Goal: Check status: Check status

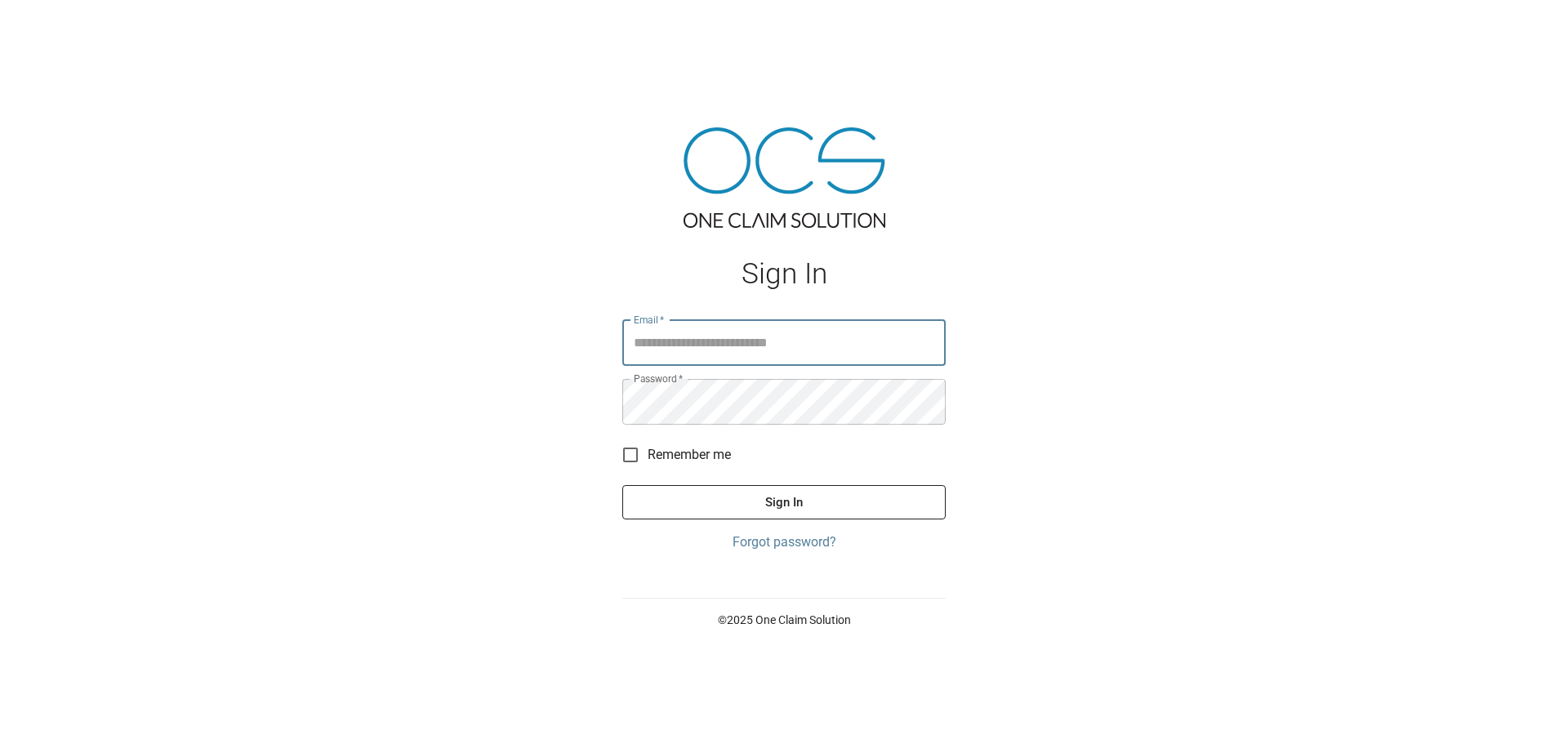
type input "**********"
click at [817, 493] on button "Sign In" at bounding box center [784, 502] width 324 height 34
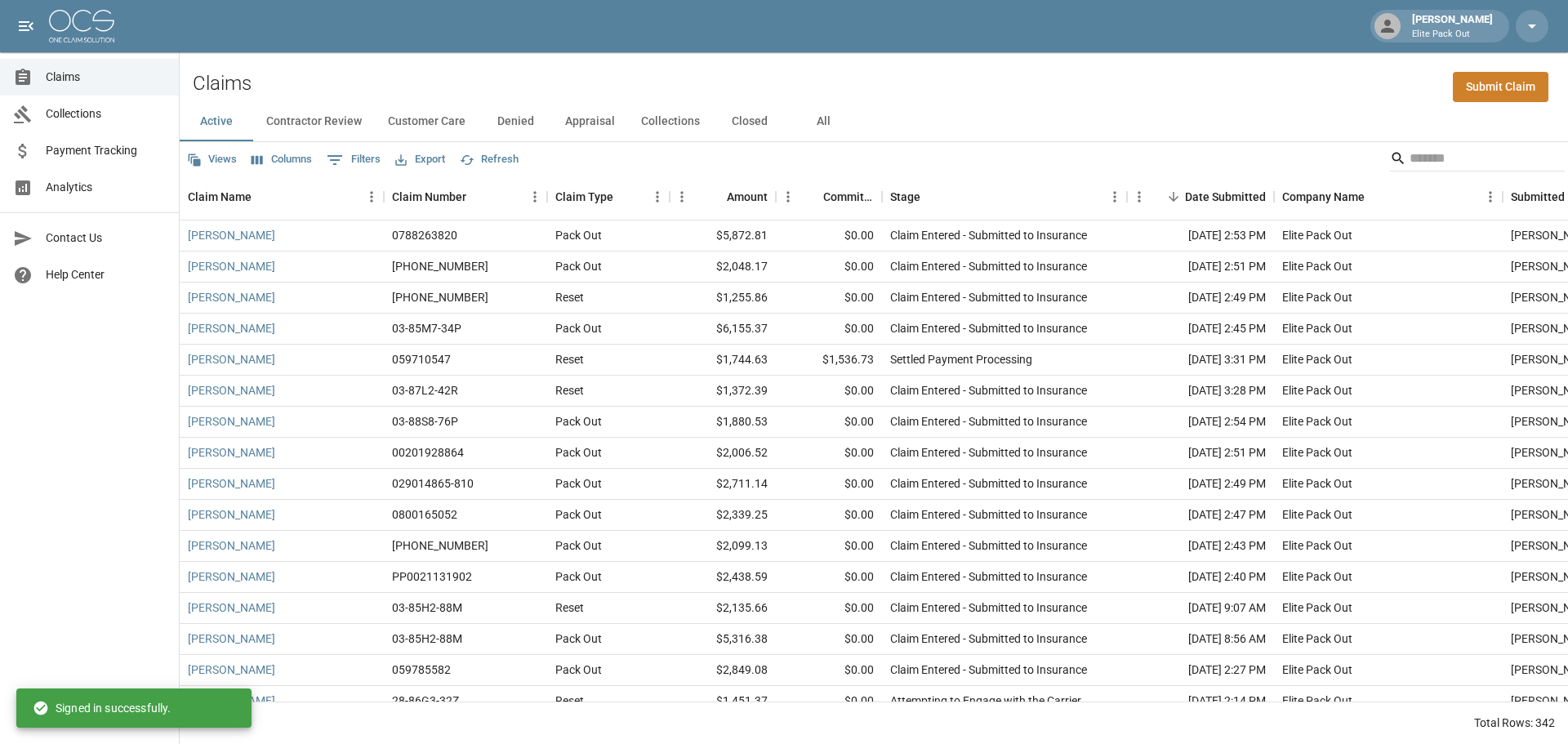
click at [127, 146] on span "Payment Tracking" at bounding box center [105, 151] width 120 height 17
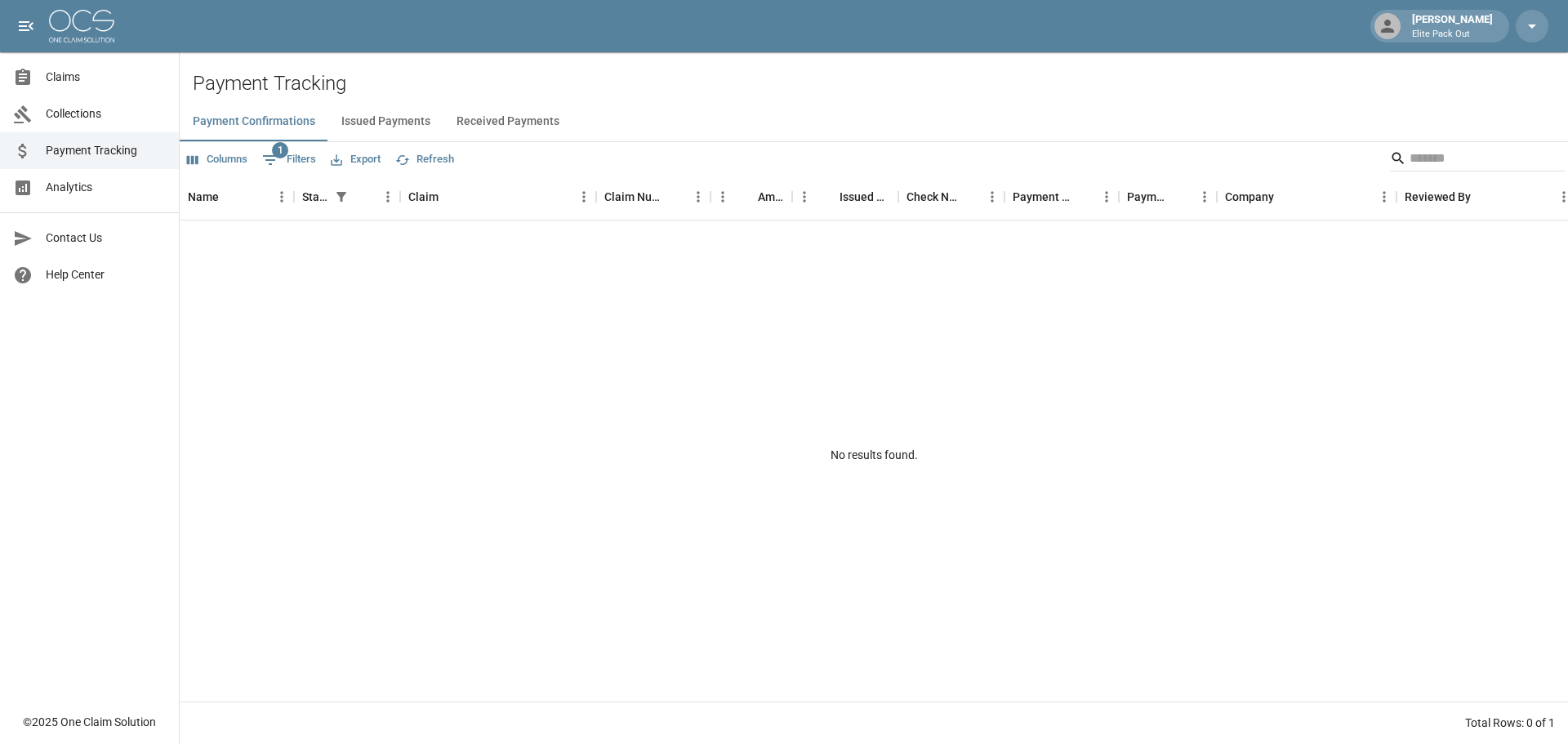
click at [469, 115] on button "Received Payments" at bounding box center [508, 121] width 129 height 39
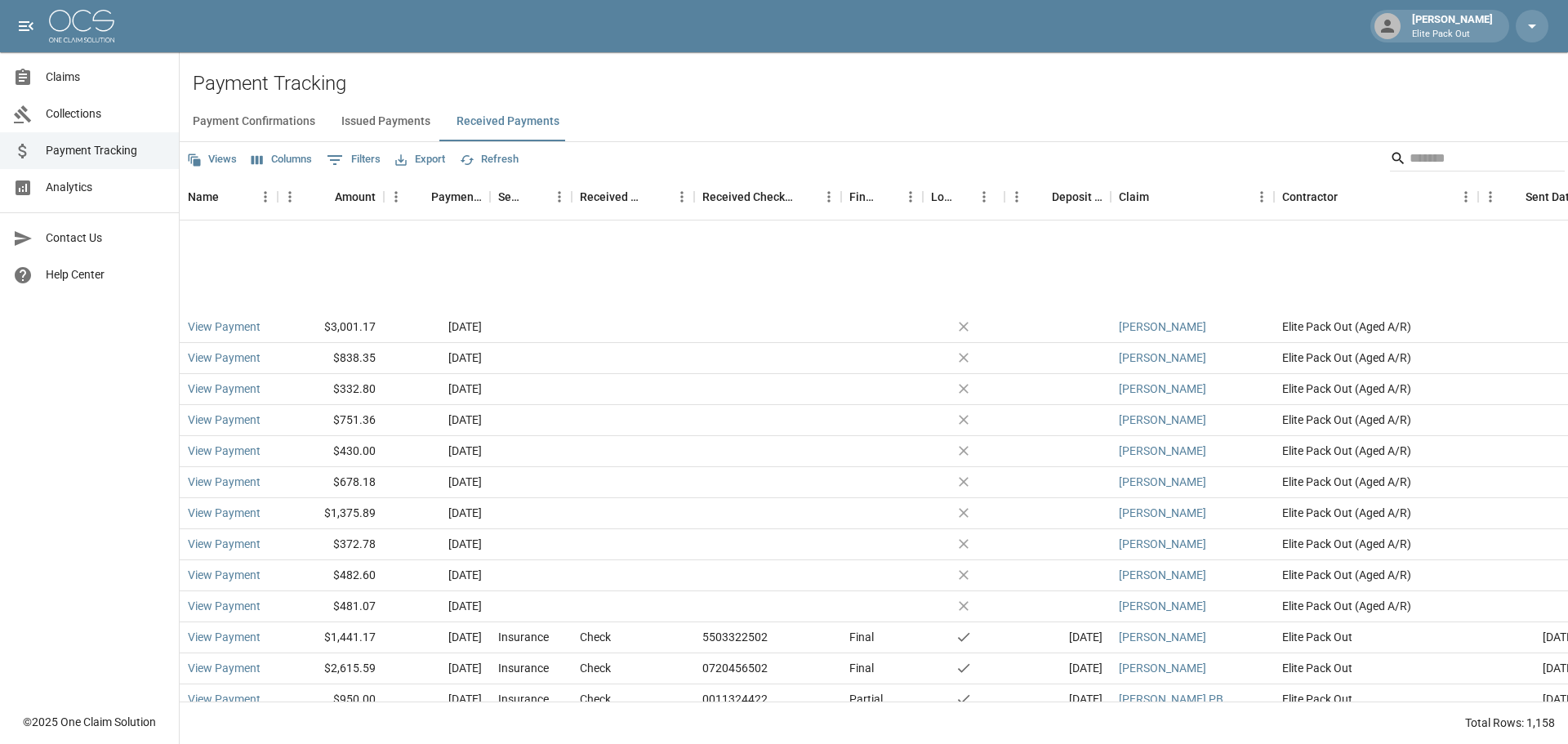
scroll to position [4082, 0]
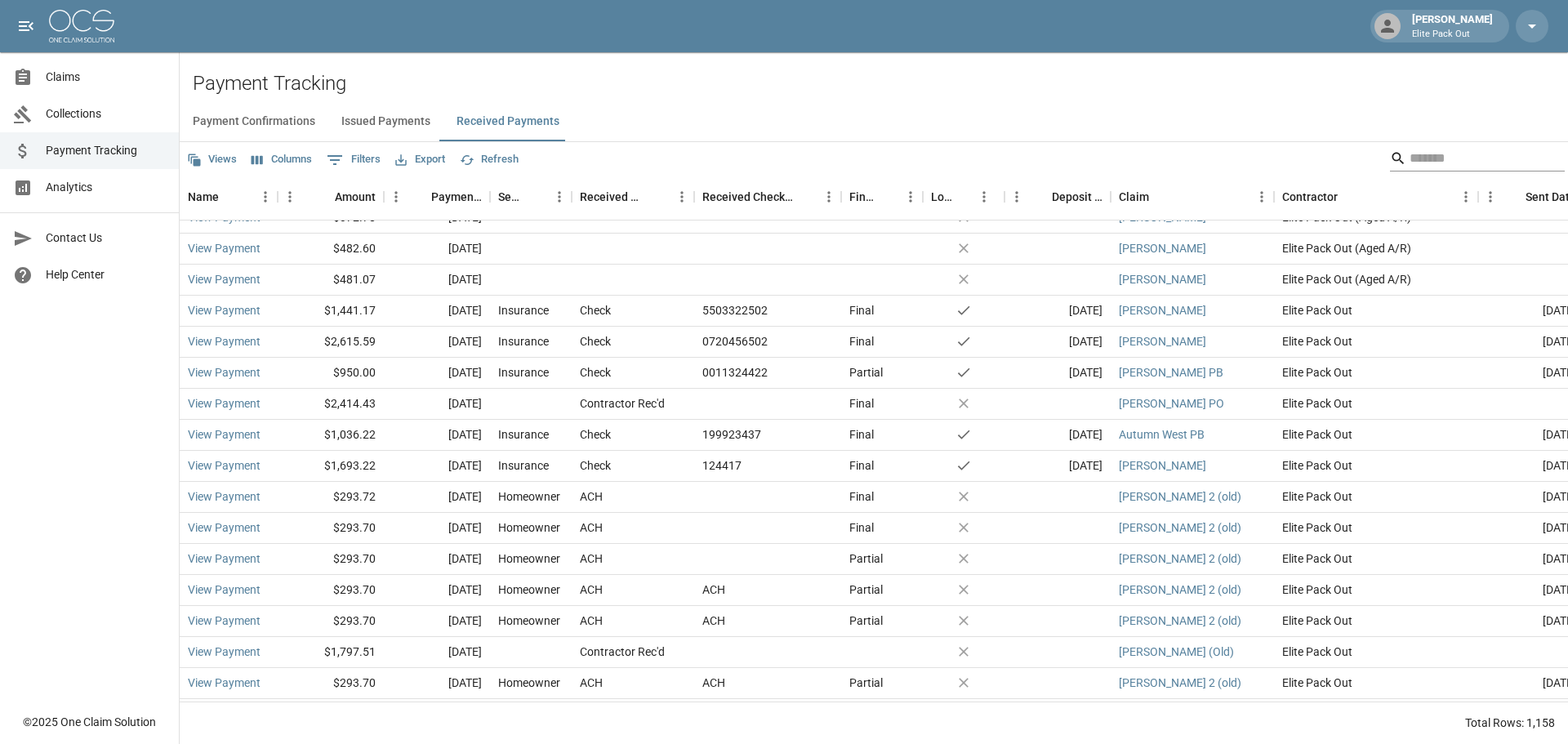
click at [1452, 164] on input "Search" at bounding box center [1475, 159] width 131 height 26
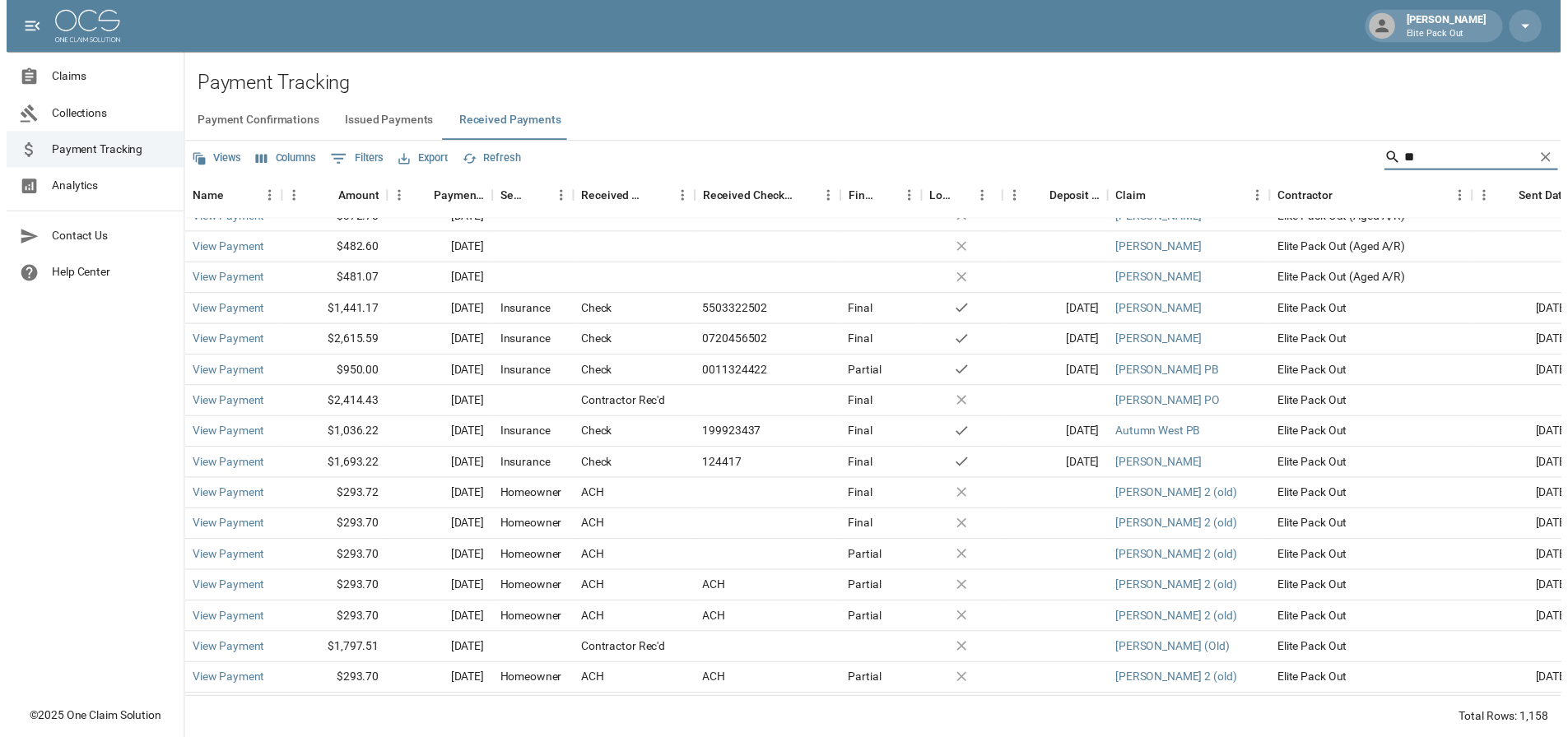
scroll to position [0, 0]
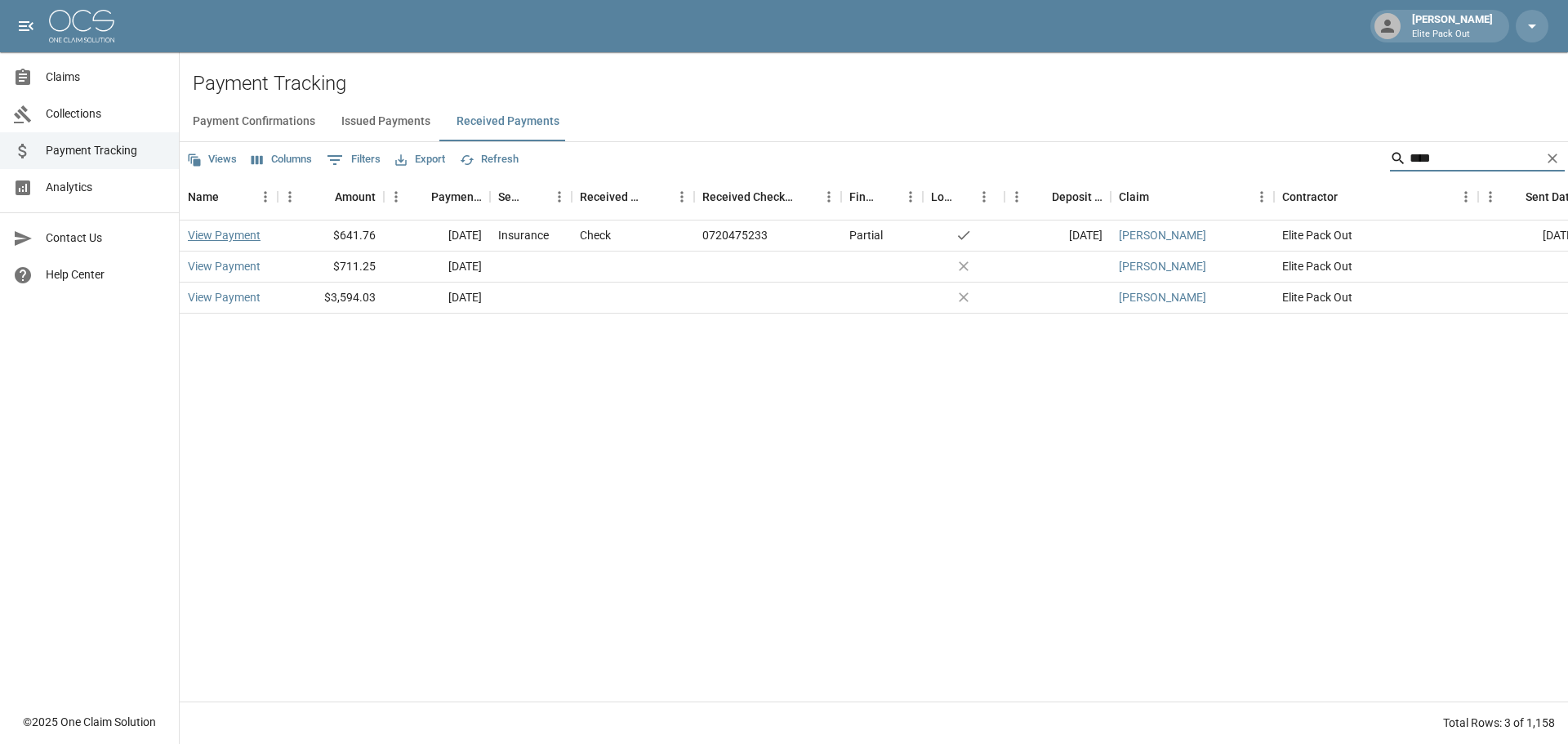
type input "****"
click at [198, 240] on link "View Payment" at bounding box center [224, 235] width 73 height 17
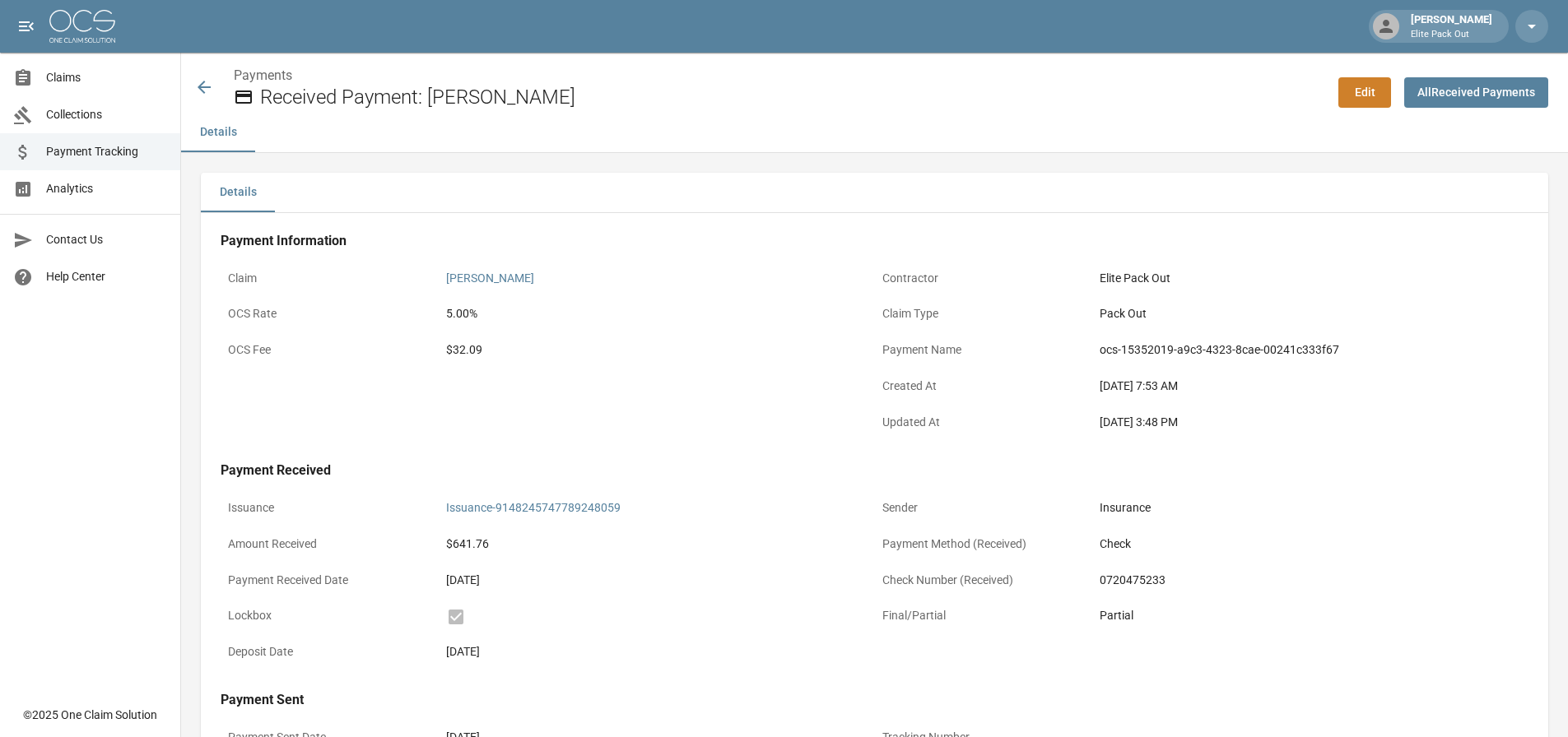
click at [202, 86] on icon at bounding box center [204, 88] width 13 height 13
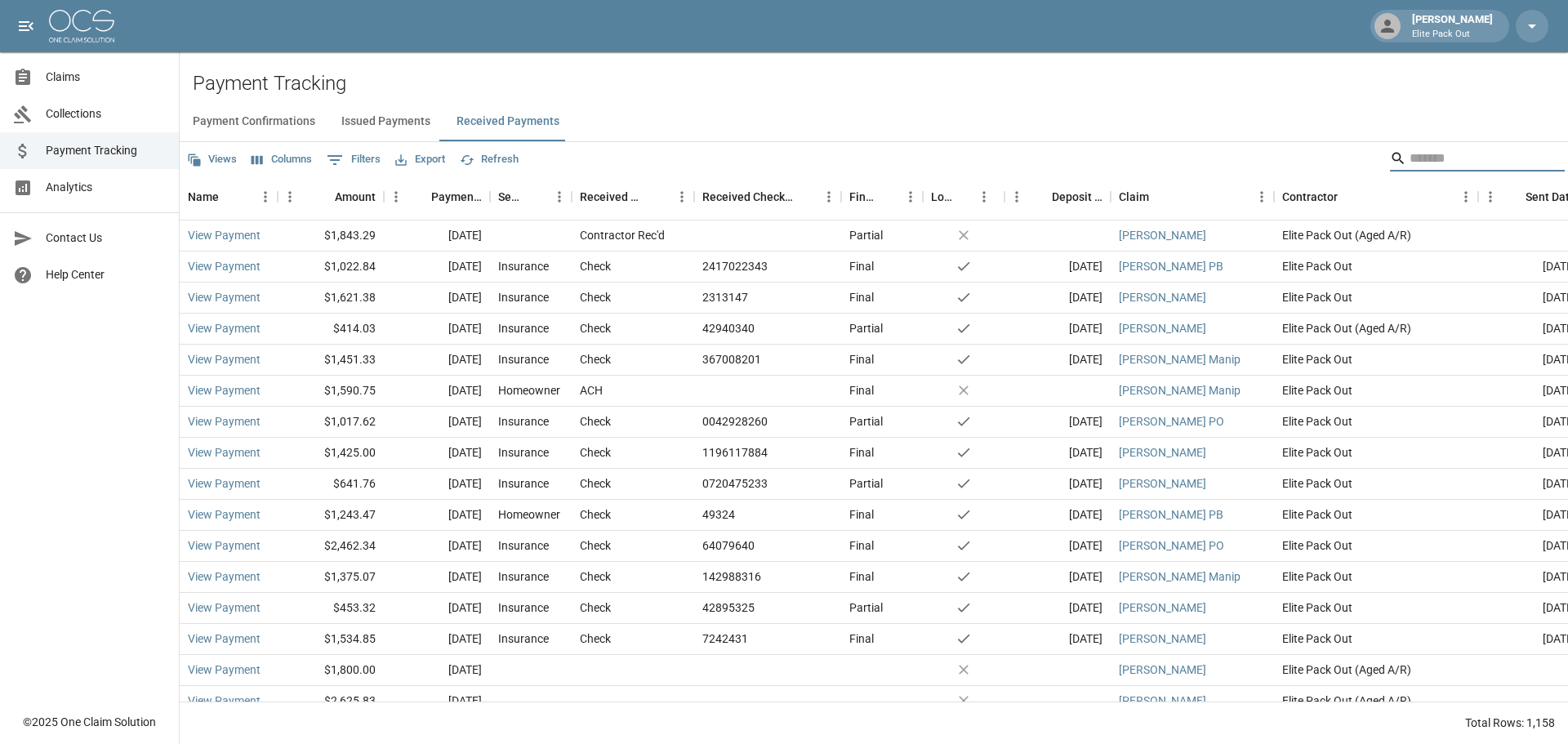
click at [1445, 153] on input "Search" at bounding box center [1475, 159] width 131 height 26
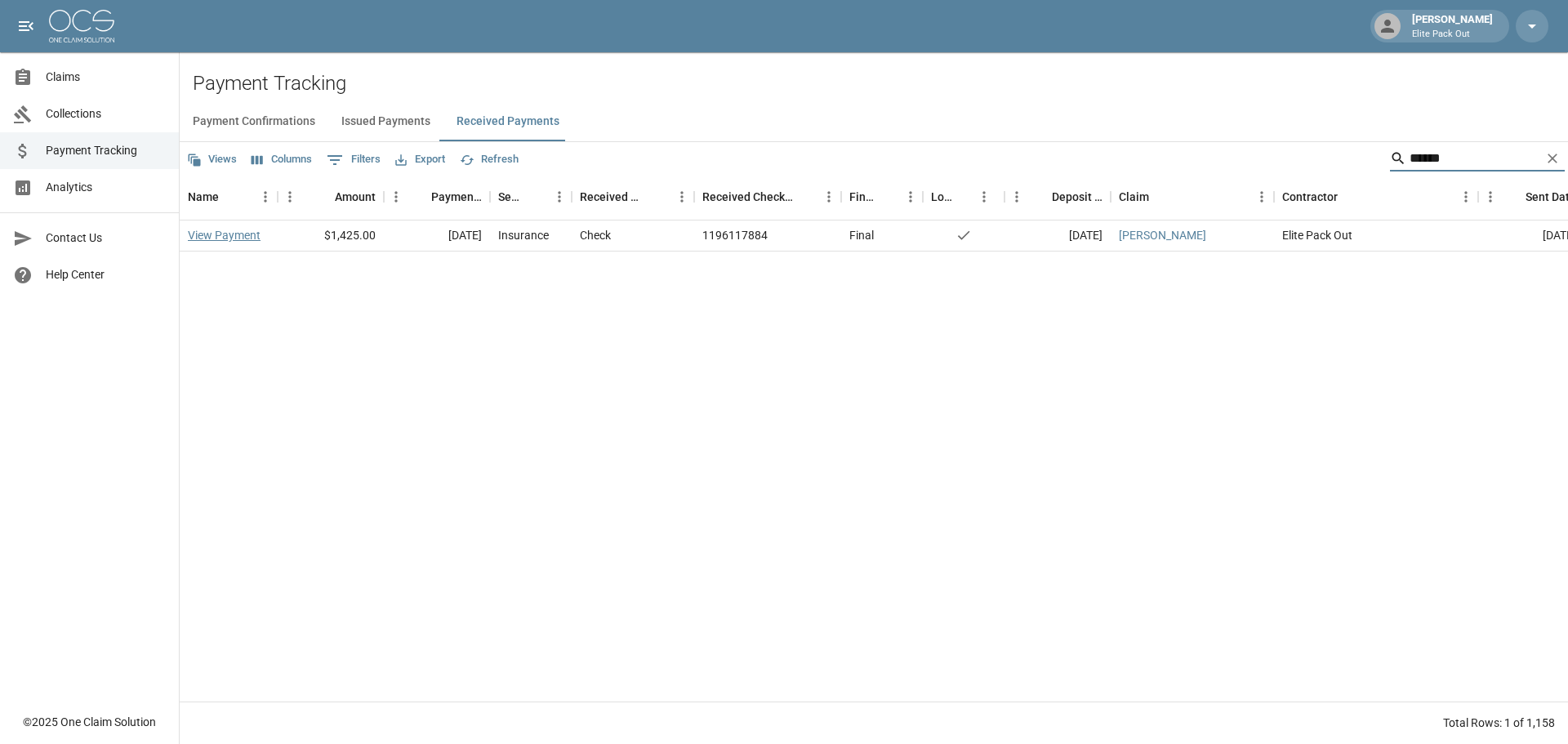
type input "******"
click at [205, 238] on link "View Payment" at bounding box center [224, 235] width 73 height 17
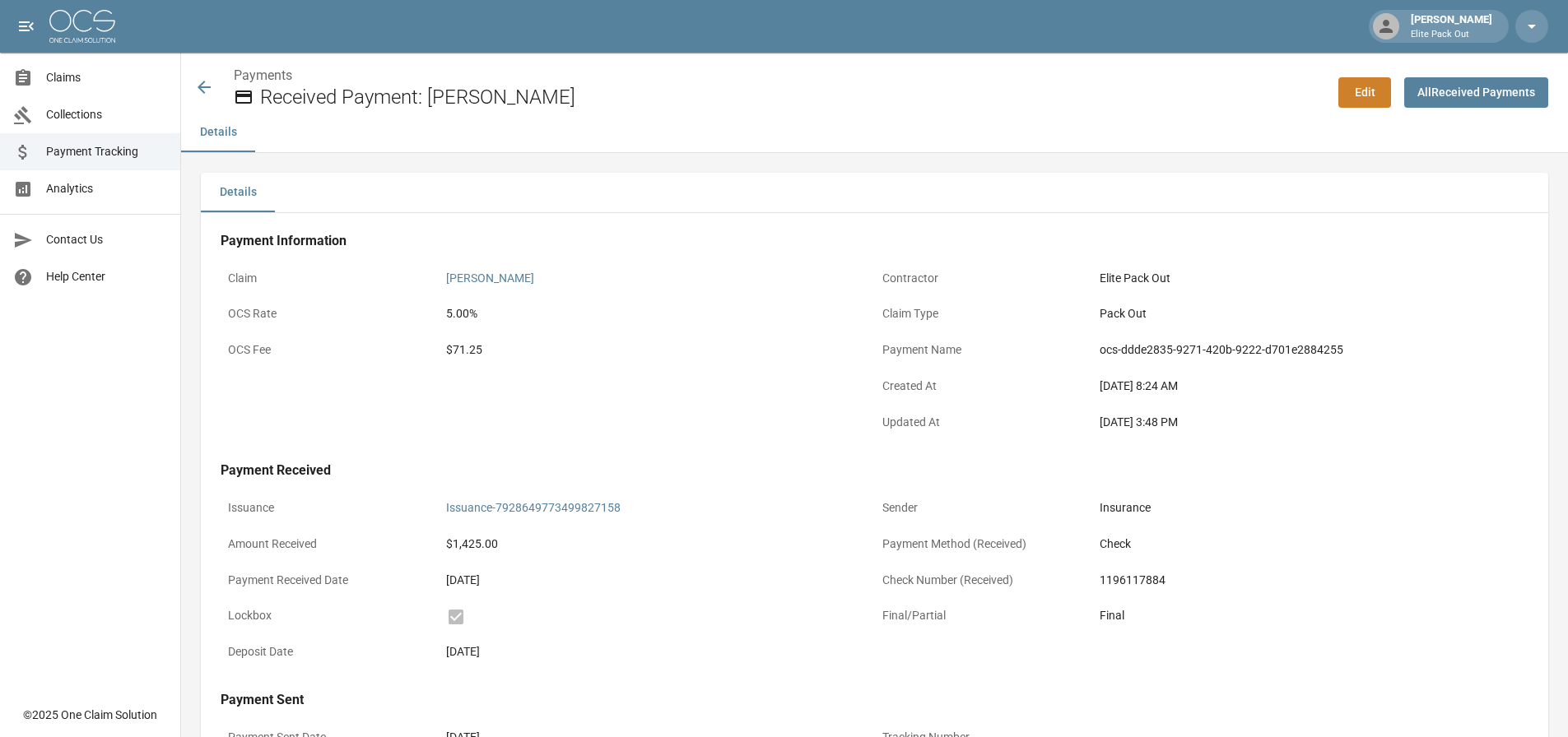
click at [470, 350] on div "$71.25" at bounding box center [656, 349] width 421 height 18
copy div "71.25"
click at [204, 89] on icon at bounding box center [204, 88] width 20 height 20
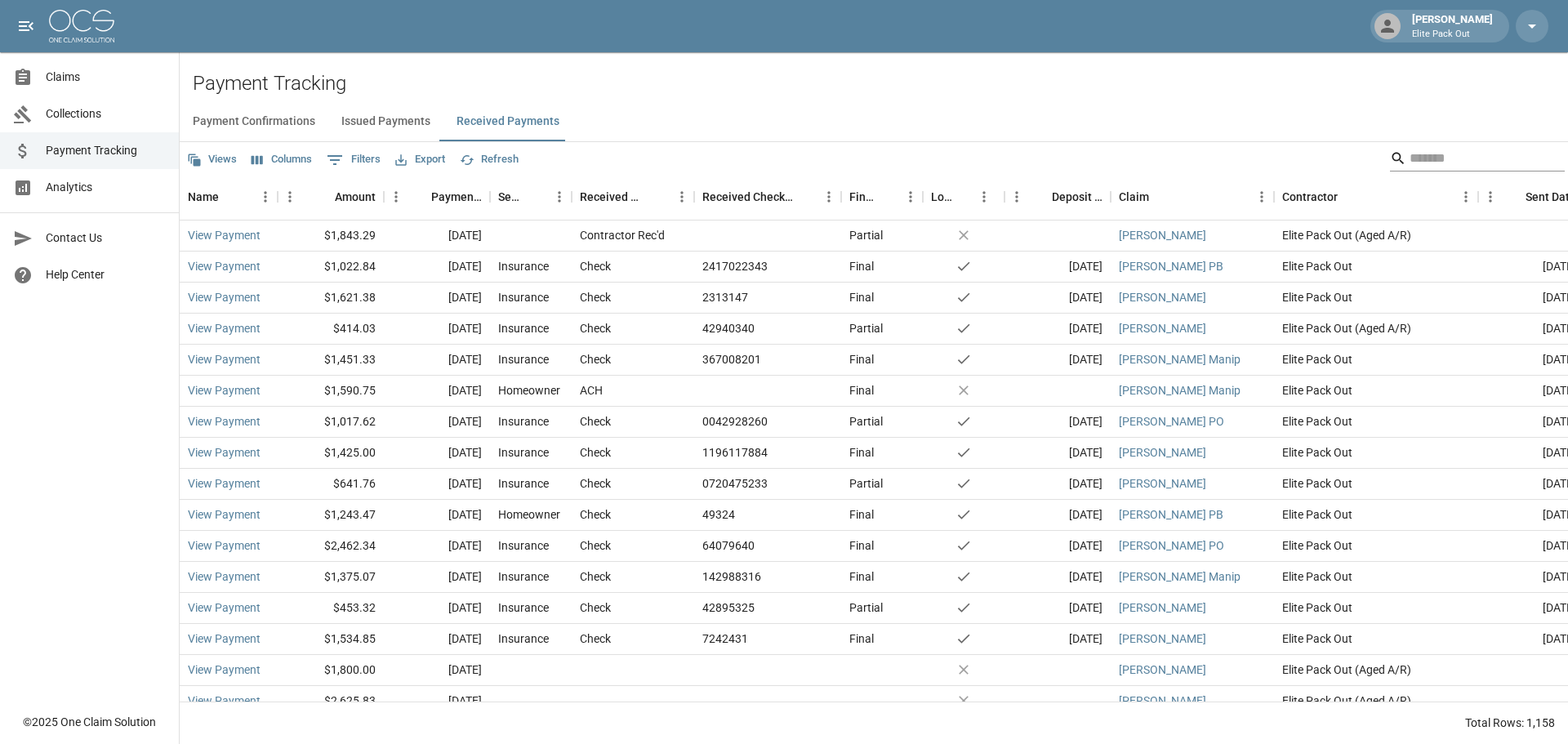
click at [1421, 161] on input "Search" at bounding box center [1475, 159] width 131 height 26
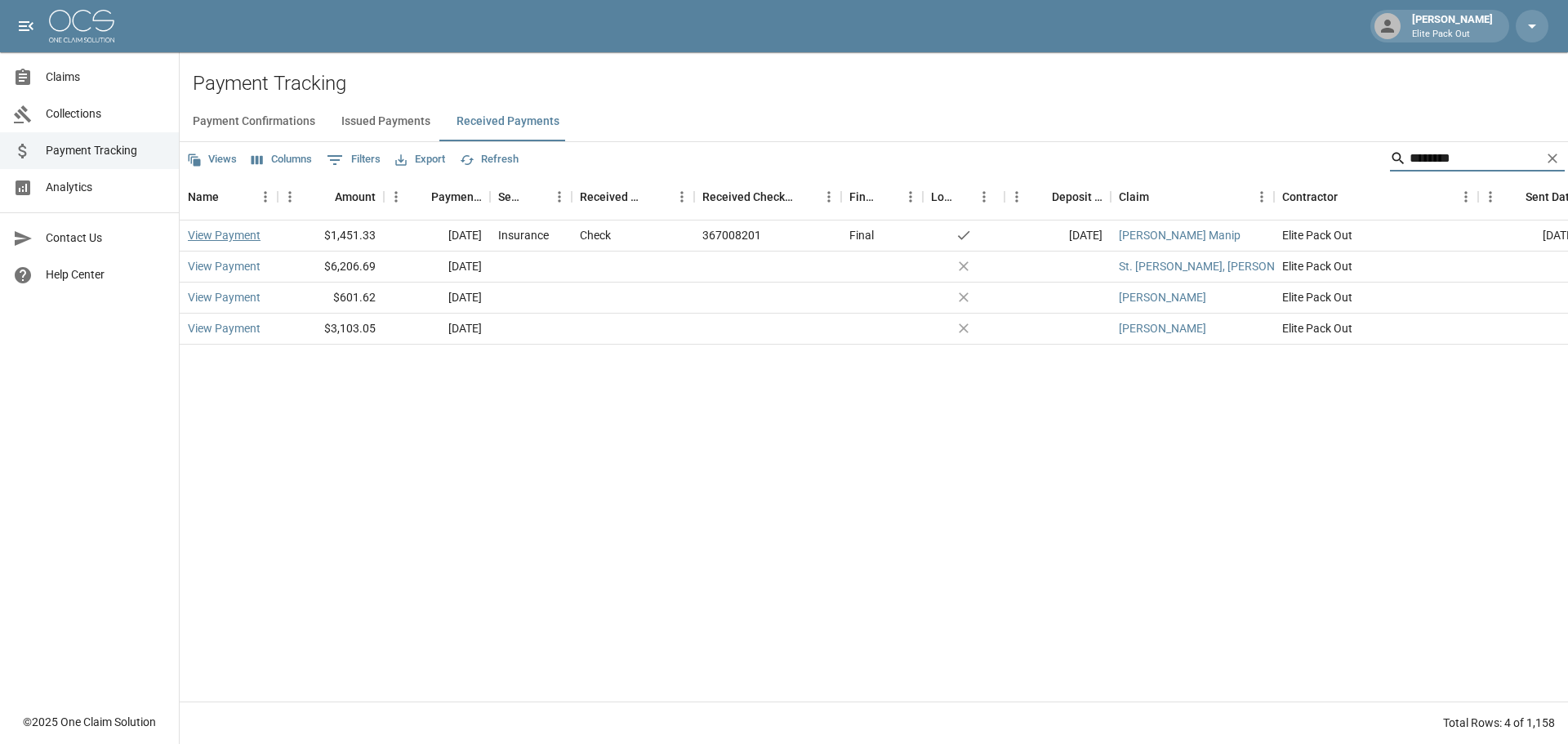
type input "********"
click at [230, 234] on link "View Payment" at bounding box center [224, 235] width 73 height 17
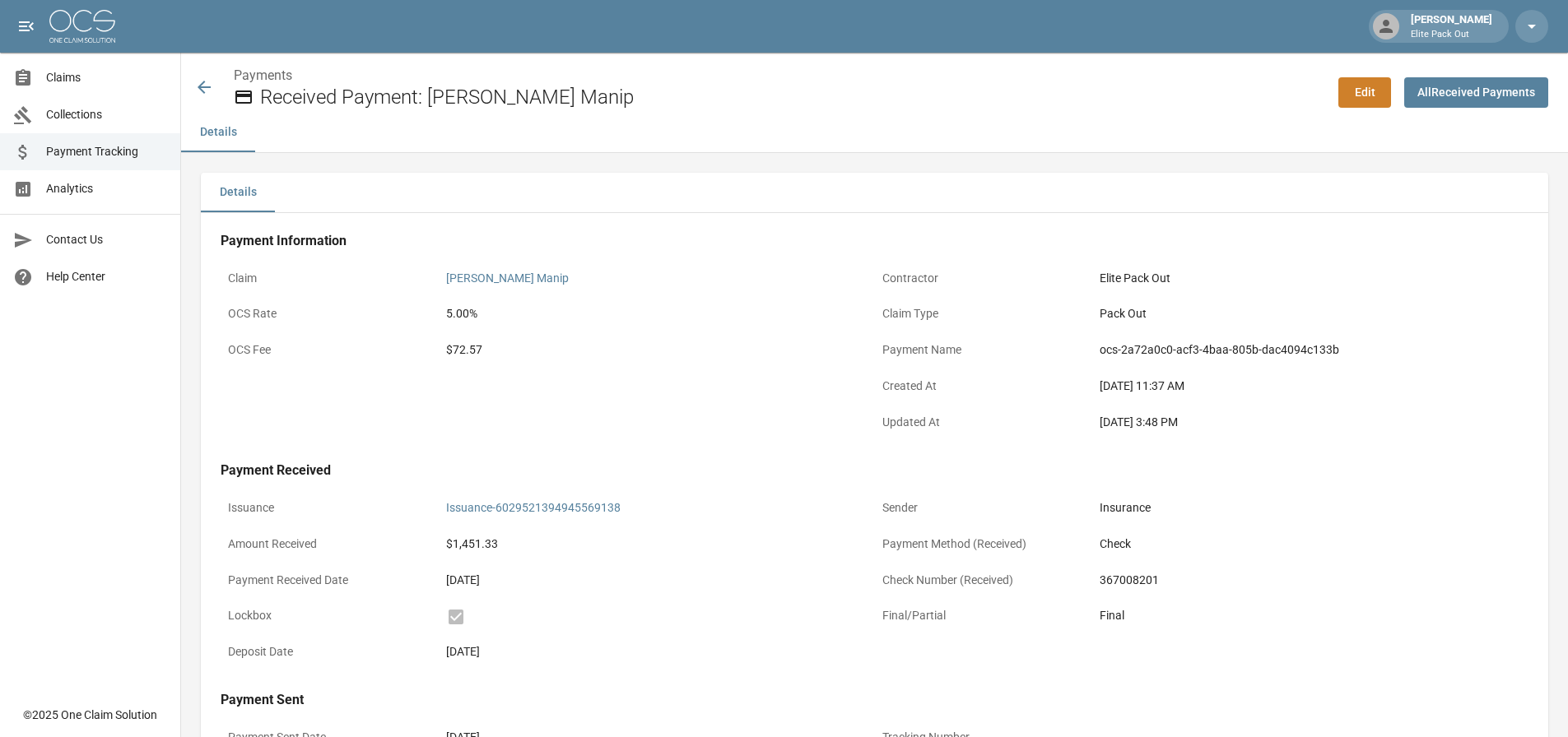
click at [466, 349] on div "$72.57" at bounding box center [656, 349] width 421 height 18
copy div "72.57"
click at [204, 88] on icon at bounding box center [204, 88] width 13 height 13
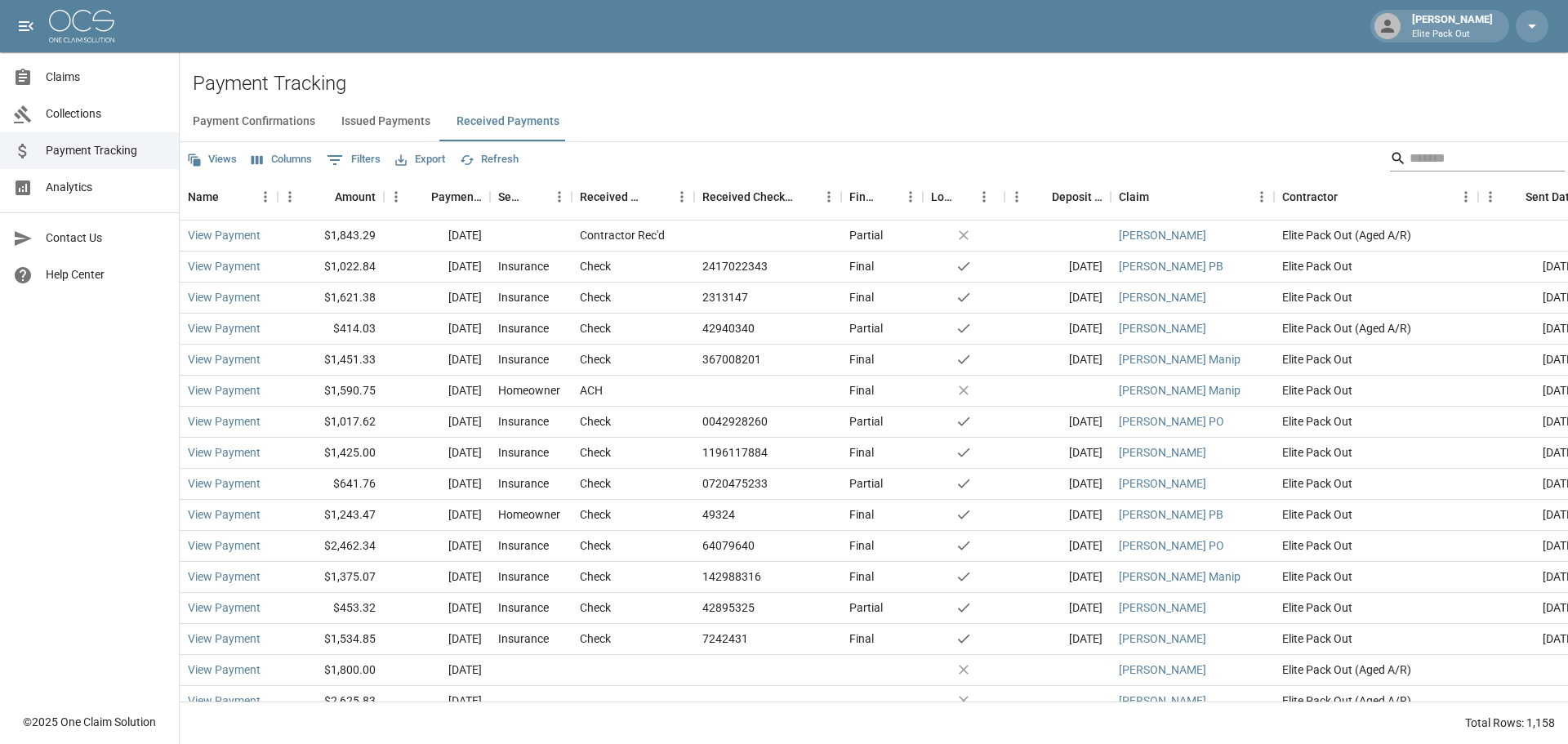
click at [1412, 162] on input "Search" at bounding box center [1475, 159] width 131 height 26
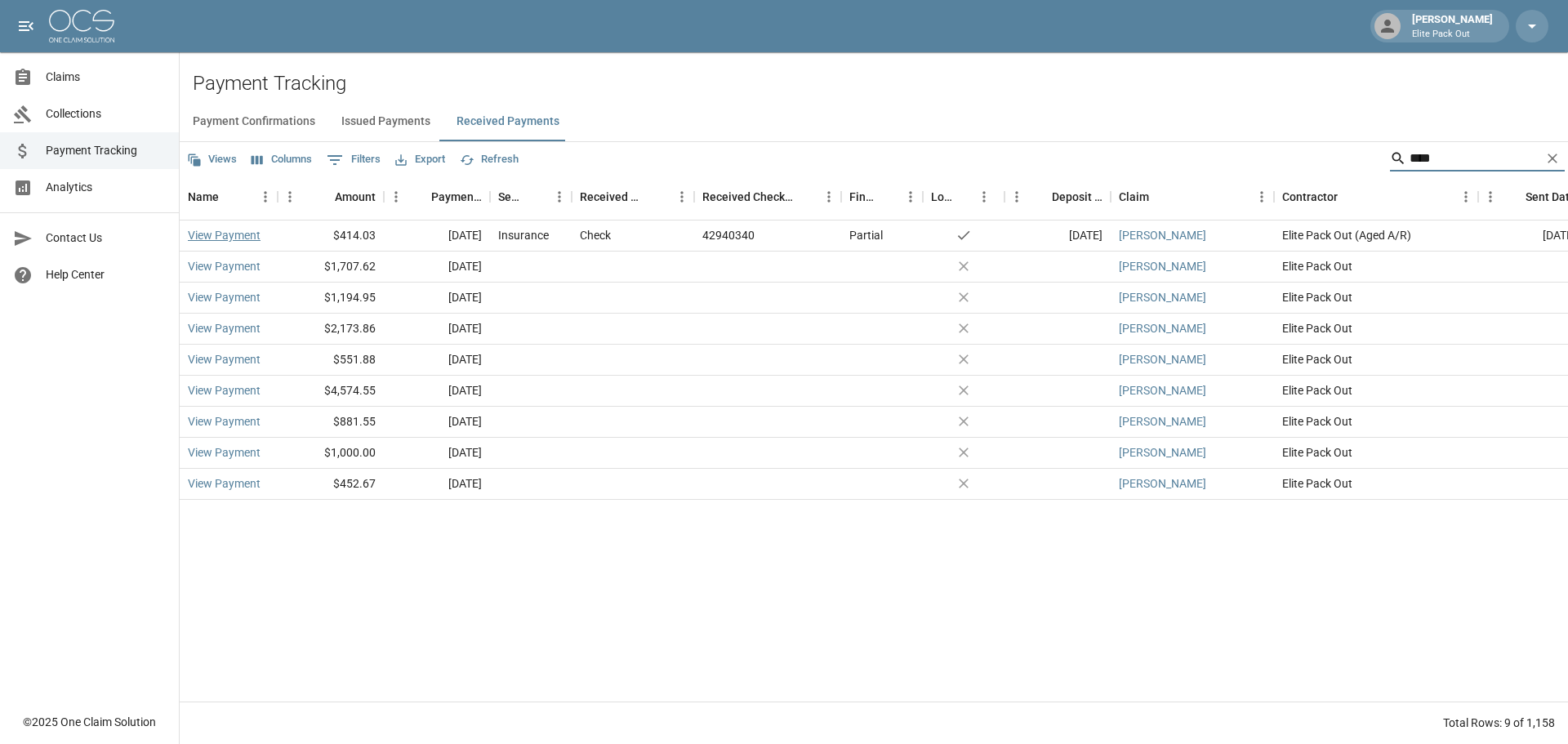
type input "****"
click at [229, 236] on link "View Payment" at bounding box center [224, 235] width 73 height 17
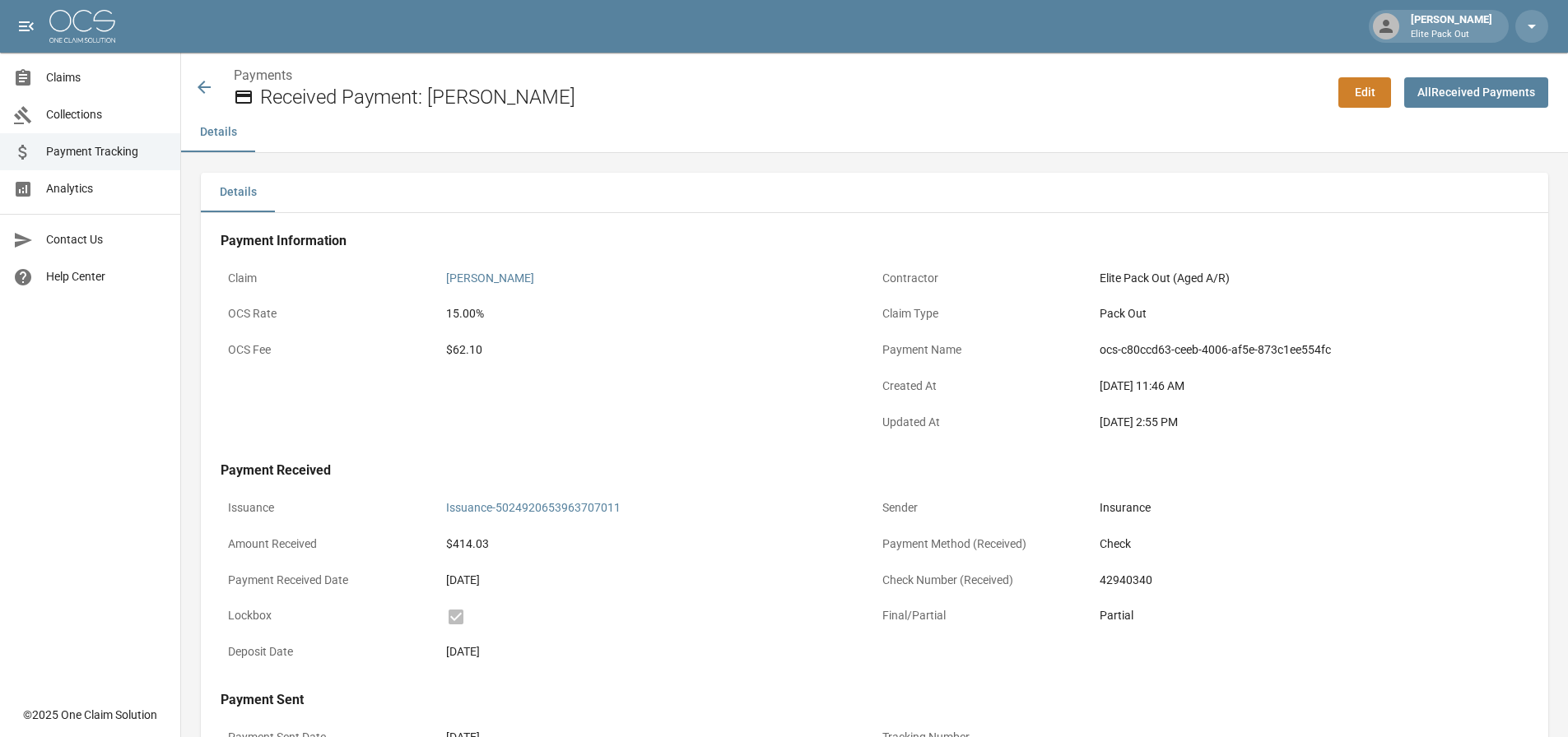
click at [473, 349] on div "$62.10" at bounding box center [656, 349] width 421 height 18
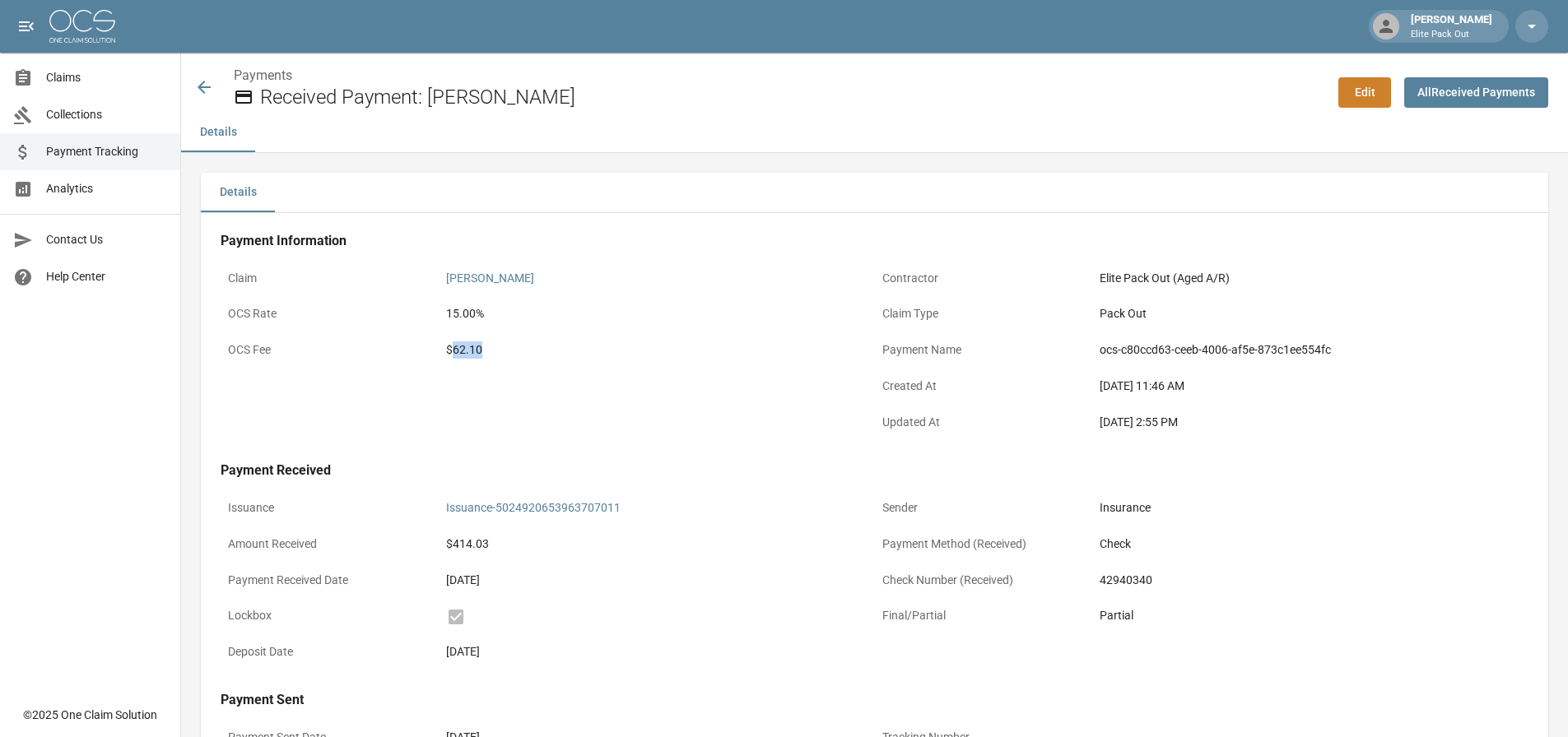
click at [202, 81] on icon at bounding box center [204, 88] width 20 height 20
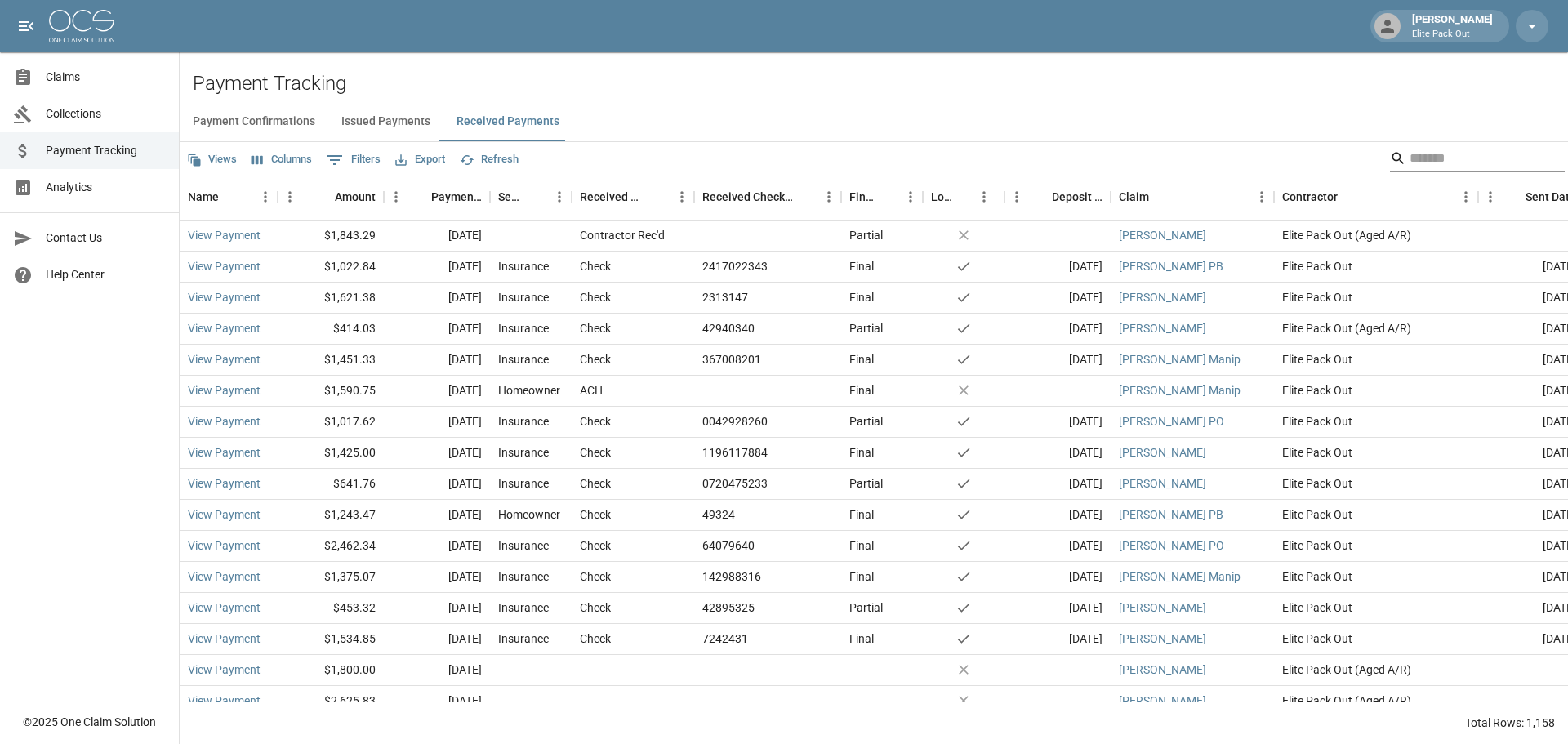
click at [1436, 161] on input "Search" at bounding box center [1475, 159] width 131 height 26
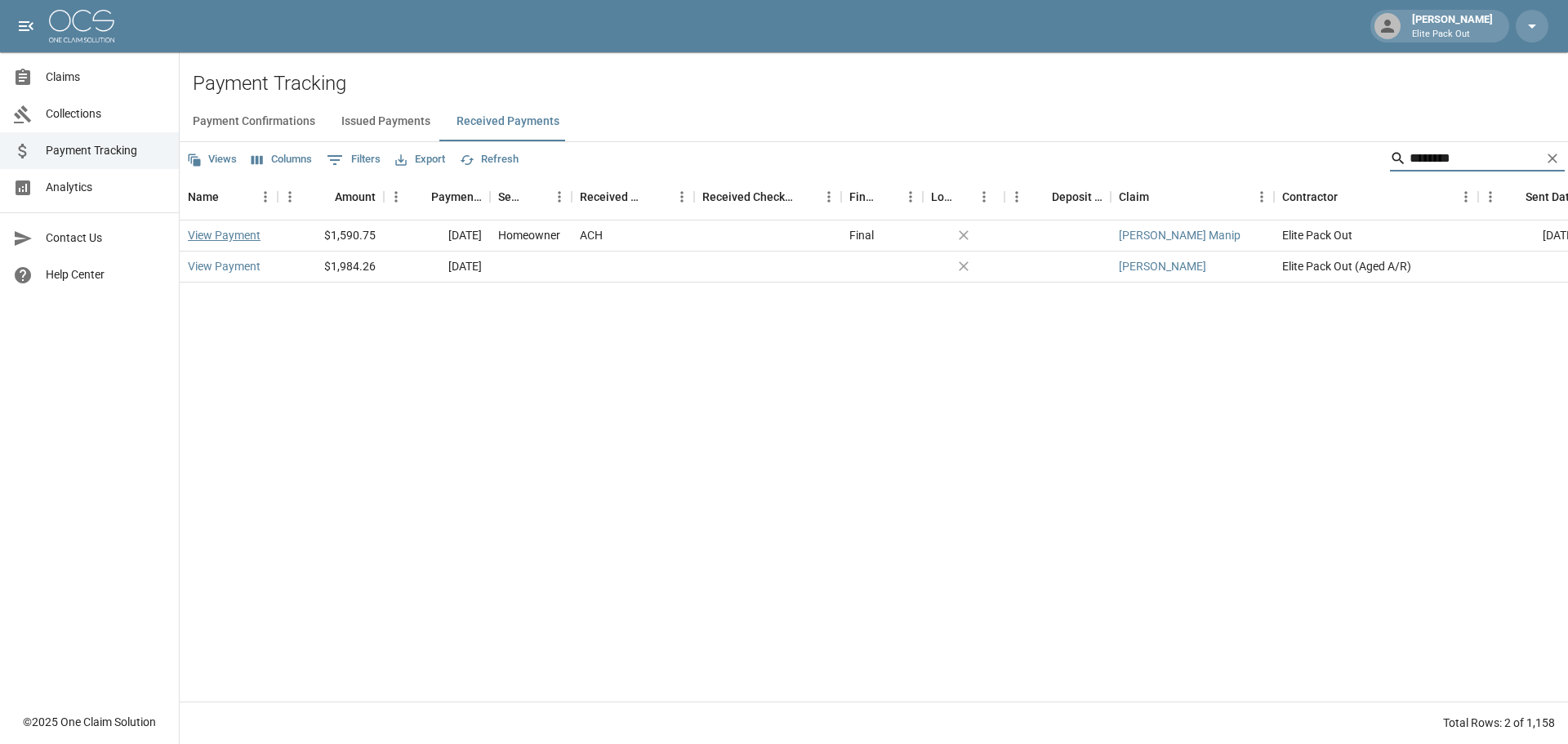
type input "********"
click at [221, 230] on link "View Payment" at bounding box center [224, 235] width 73 height 17
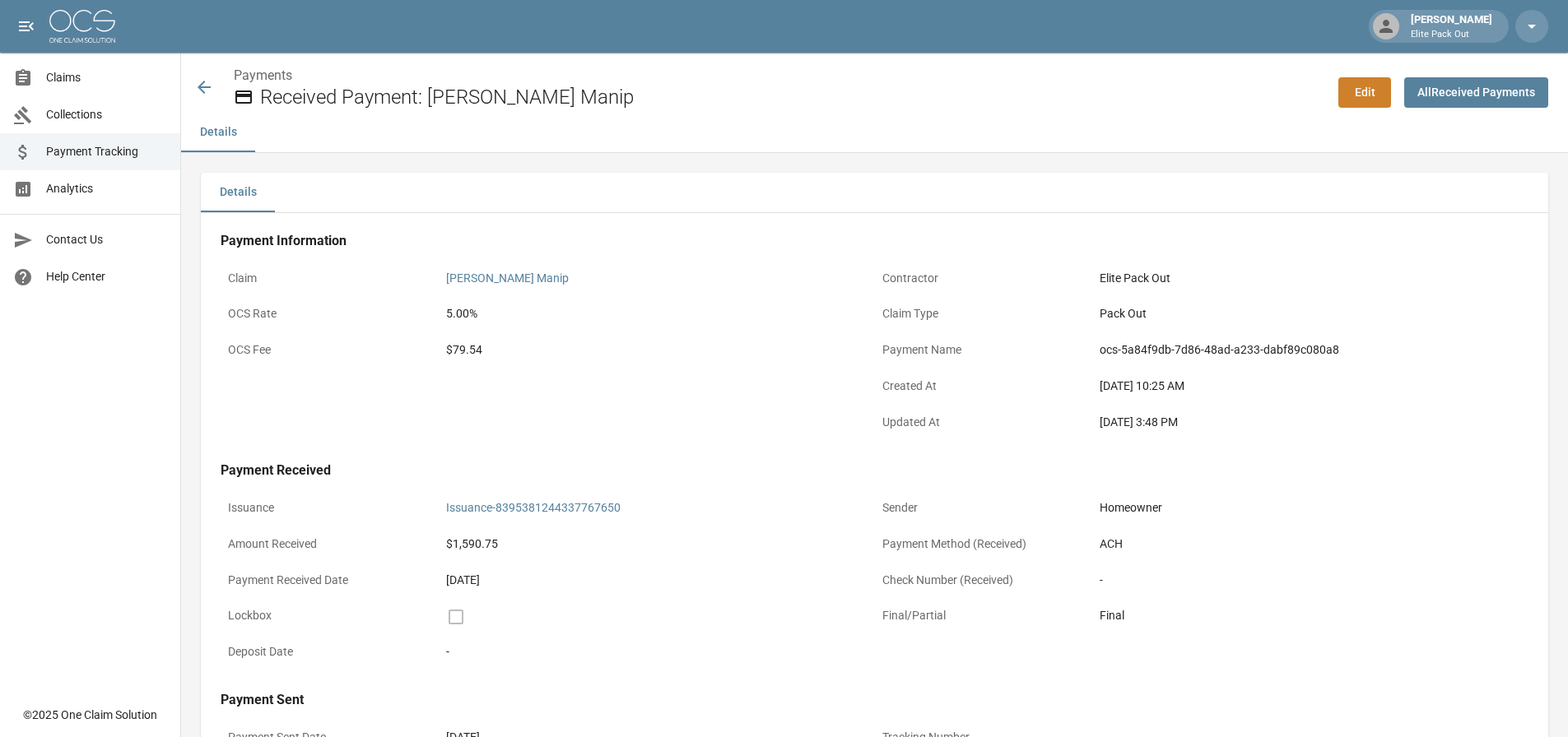
click at [477, 353] on div "$79.54" at bounding box center [656, 349] width 421 height 18
copy div "79.54"
click at [194, 88] on icon at bounding box center [204, 88] width 20 height 20
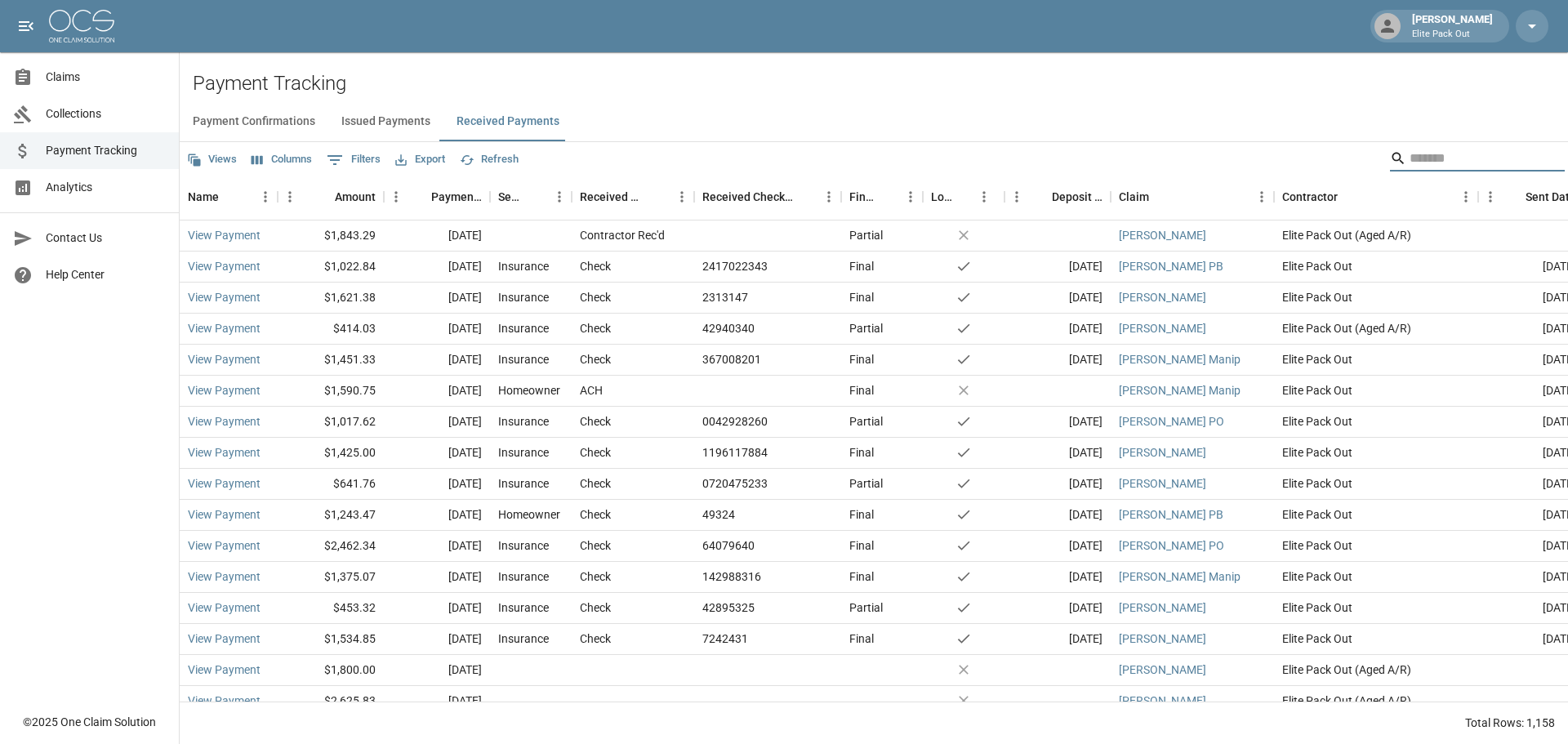
click at [1410, 155] on input "Search" at bounding box center [1475, 159] width 131 height 26
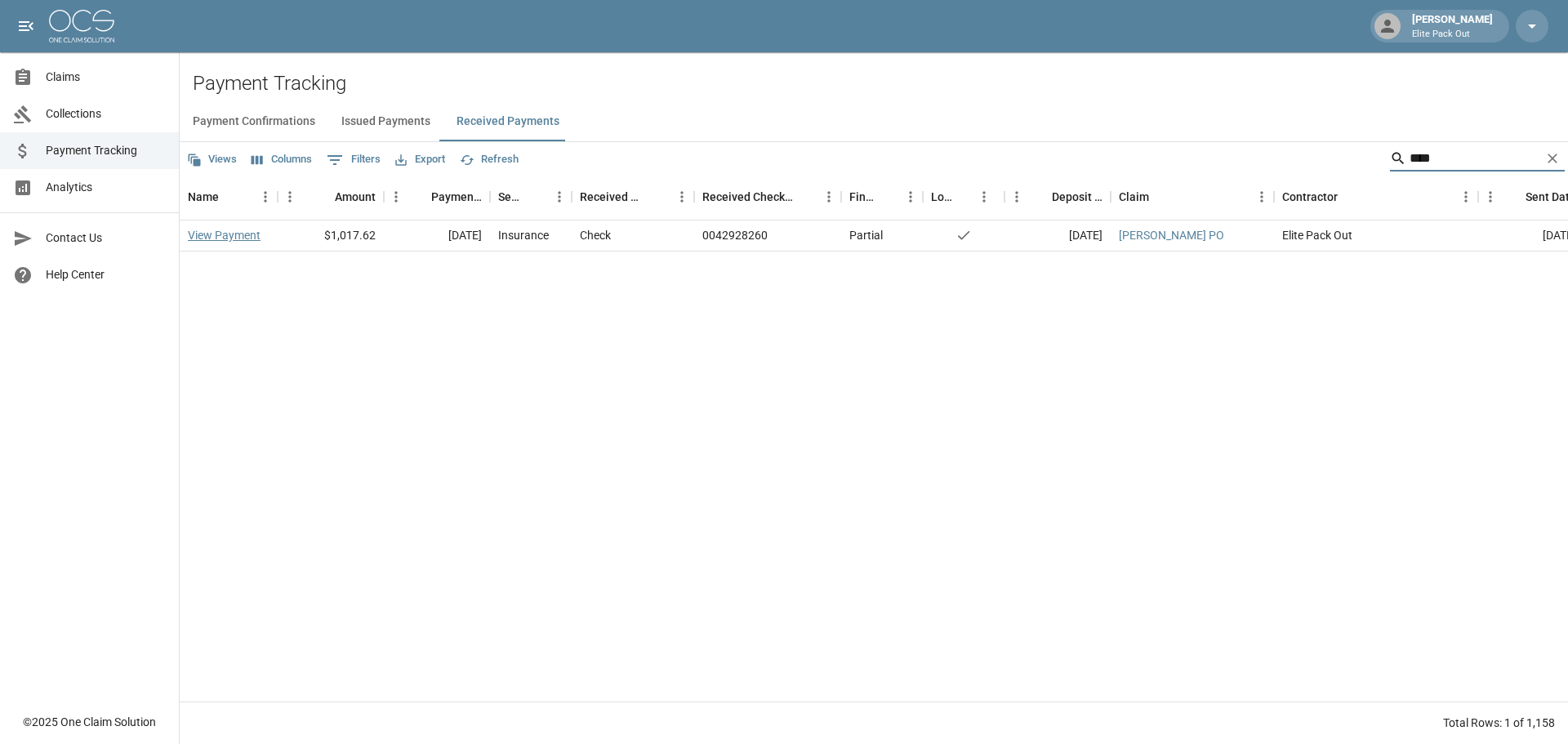
type input "****"
click at [239, 234] on link "View Payment" at bounding box center [224, 235] width 73 height 17
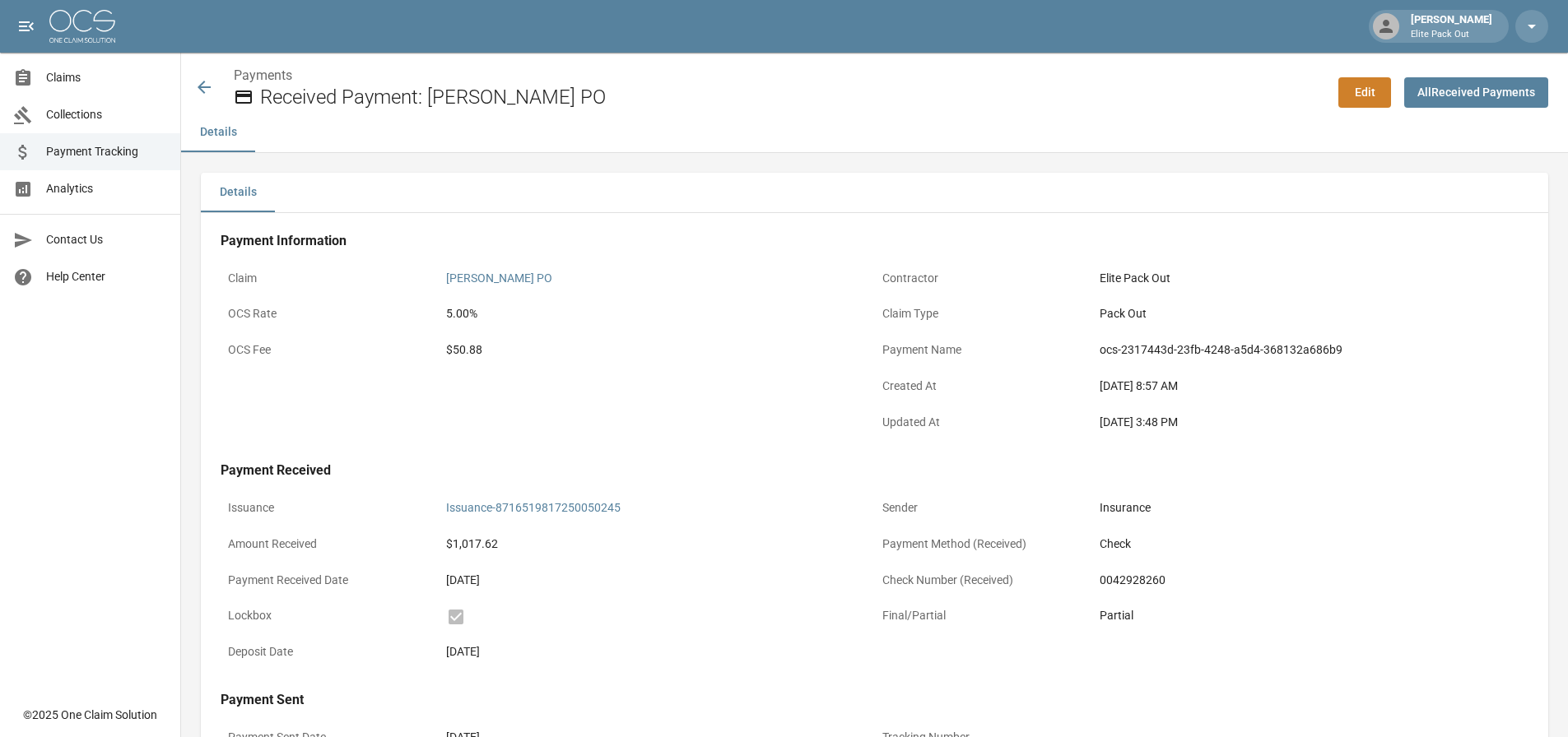
click at [479, 347] on div "$50.88" at bounding box center [656, 349] width 421 height 18
click at [472, 347] on div "$50.88" at bounding box center [656, 349] width 421 height 18
copy div "50.88"
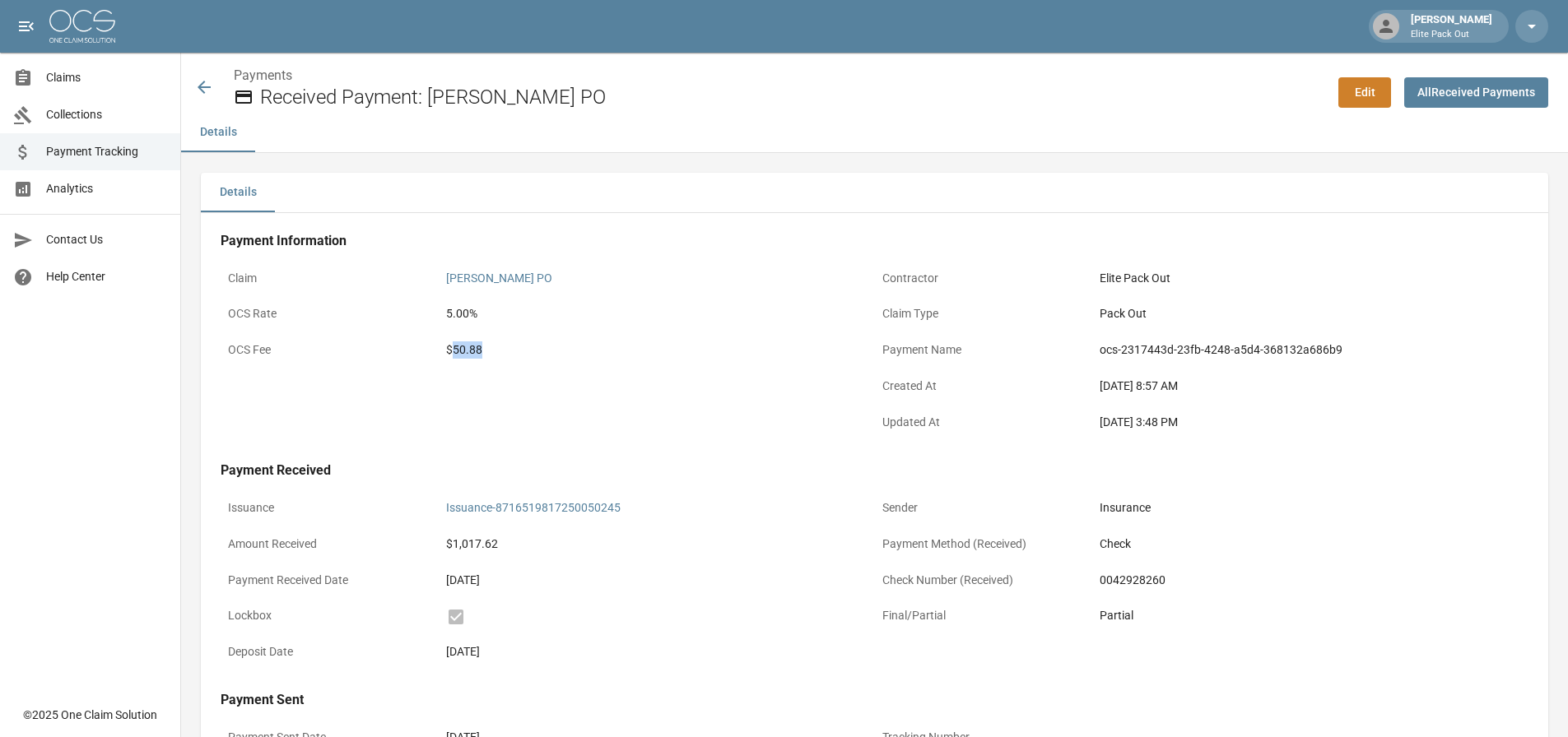
click at [198, 84] on icon at bounding box center [204, 88] width 20 height 20
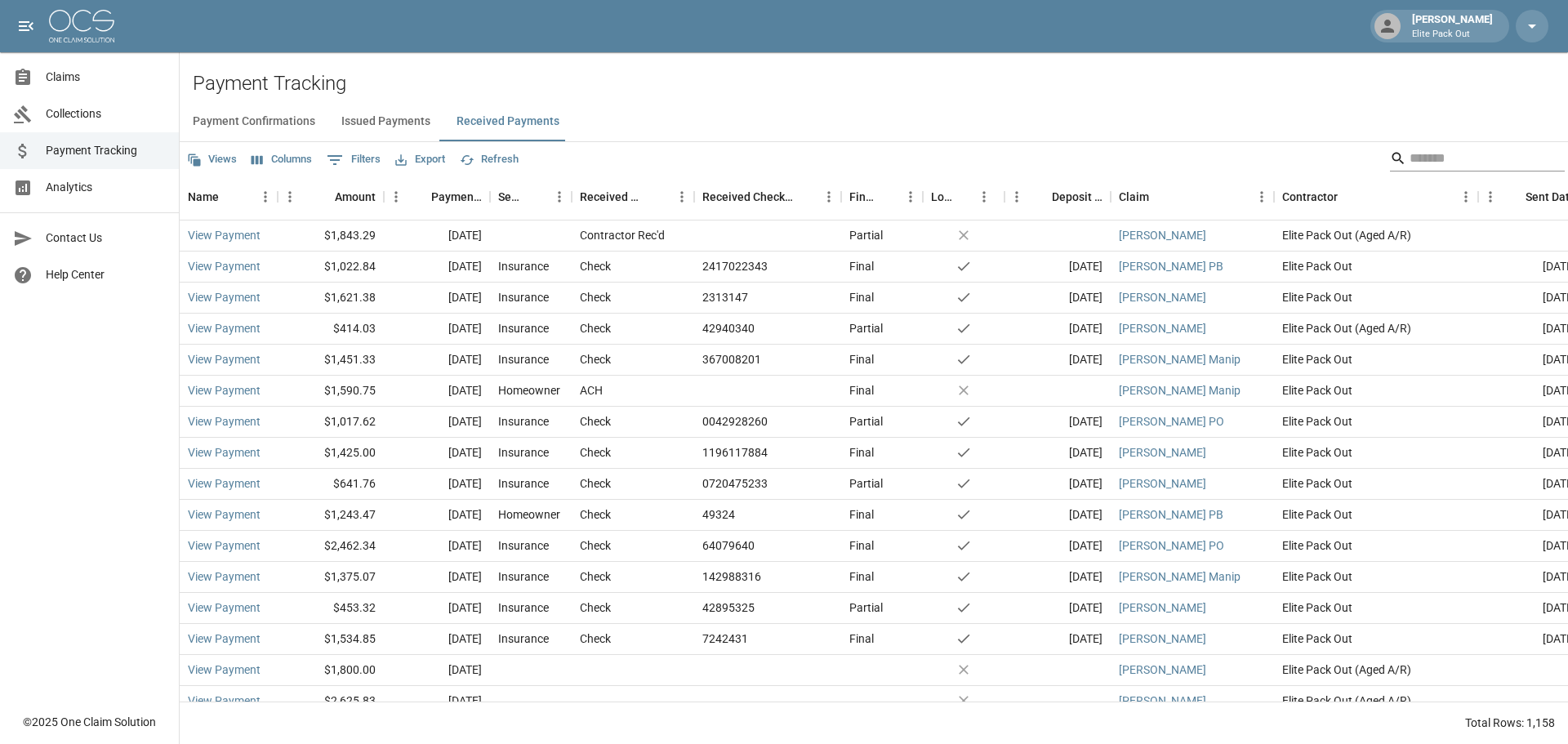
click at [1450, 166] on input "Search" at bounding box center [1475, 159] width 131 height 26
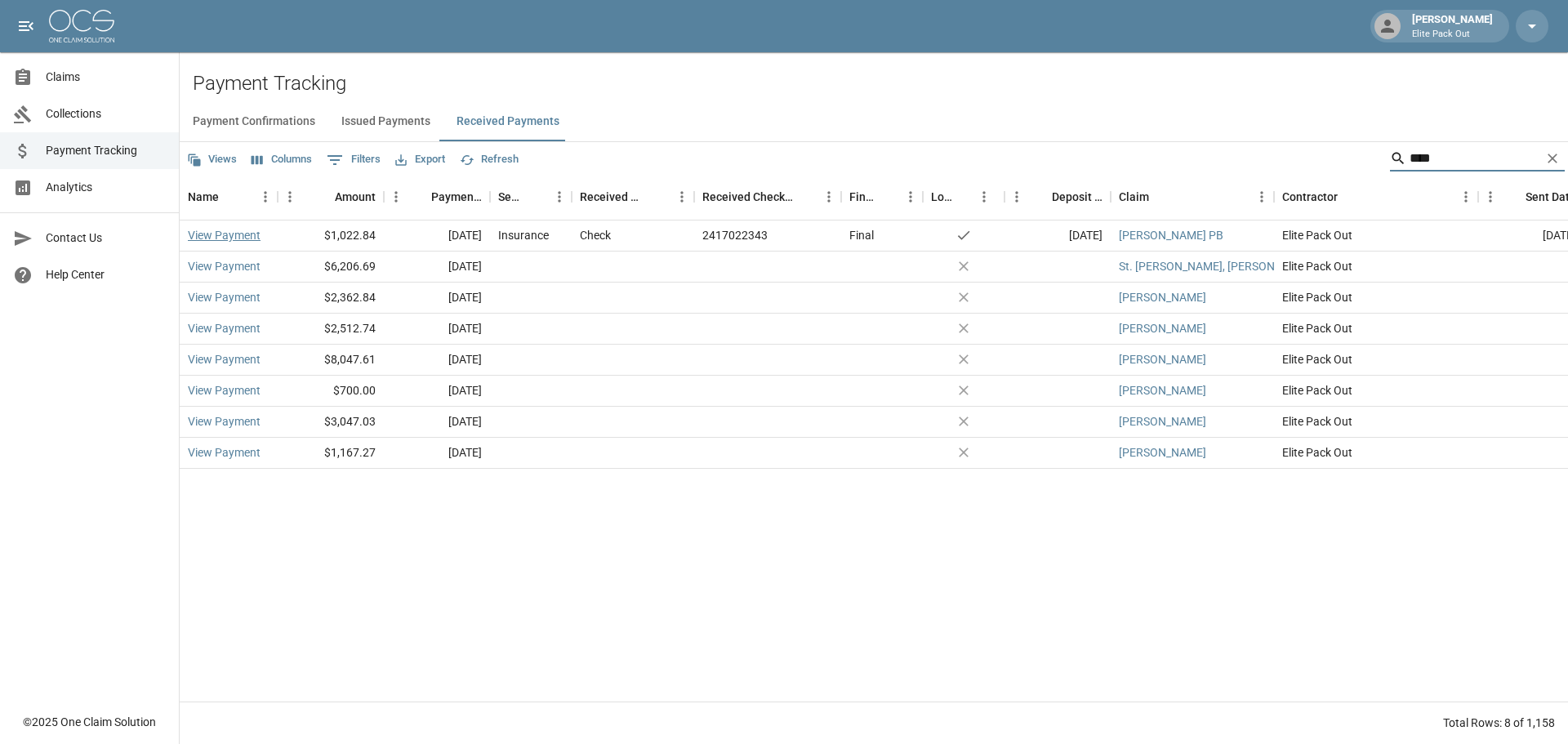
type input "****"
click at [243, 234] on link "View Payment" at bounding box center [224, 235] width 73 height 17
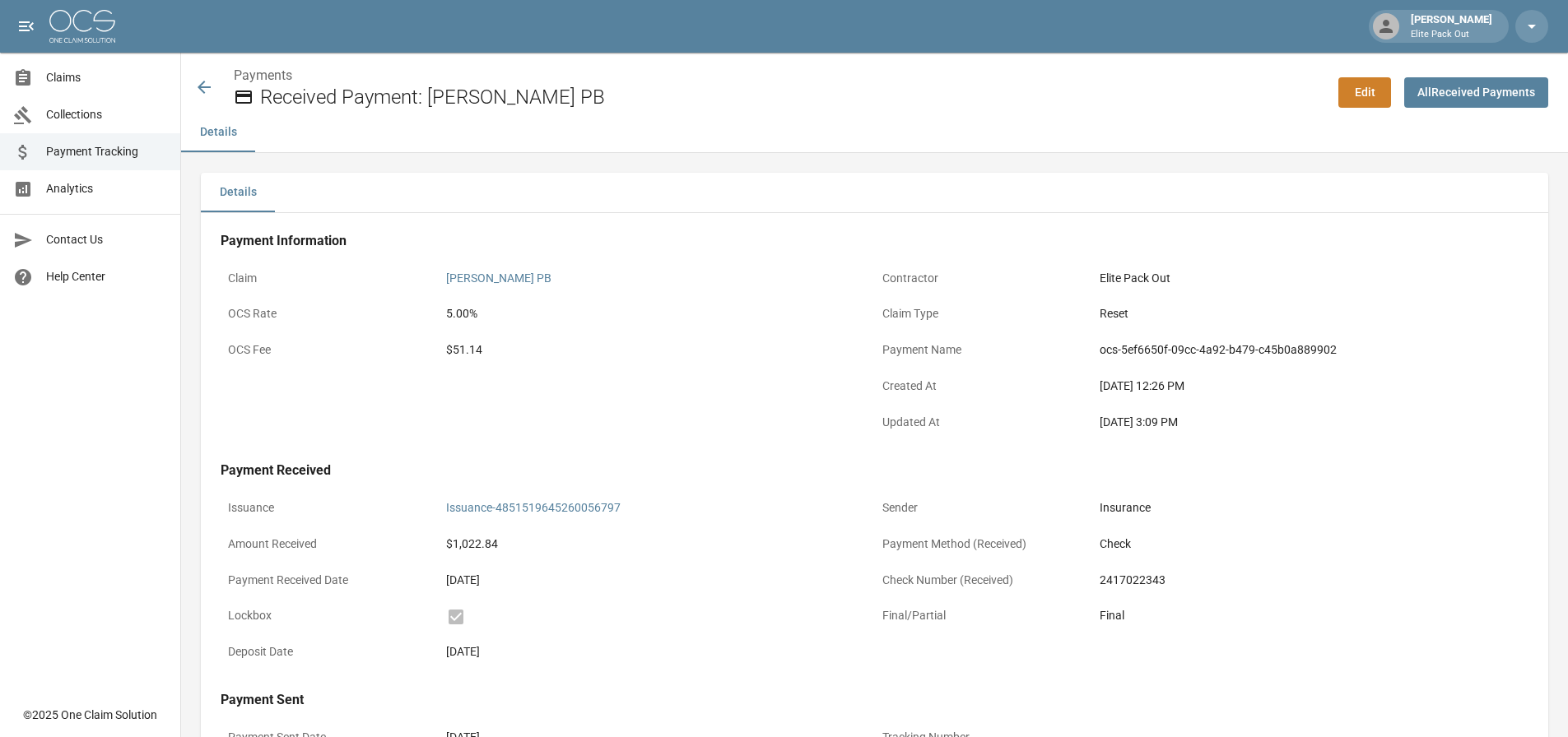
click at [465, 344] on div "$51.14" at bounding box center [656, 349] width 421 height 18
copy div "51.14"
click at [201, 91] on icon at bounding box center [204, 88] width 13 height 13
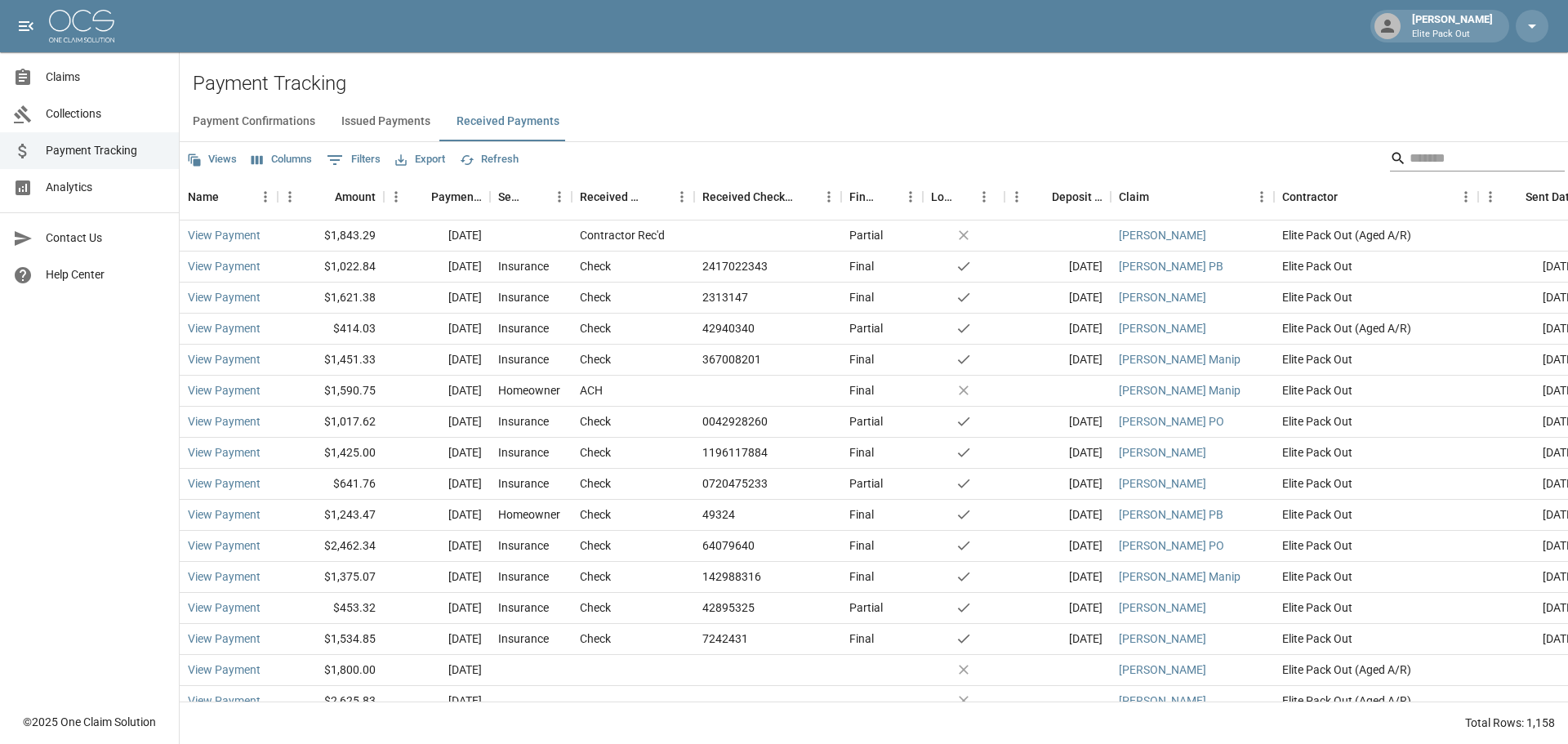
click at [1423, 156] on input "Search" at bounding box center [1475, 159] width 131 height 26
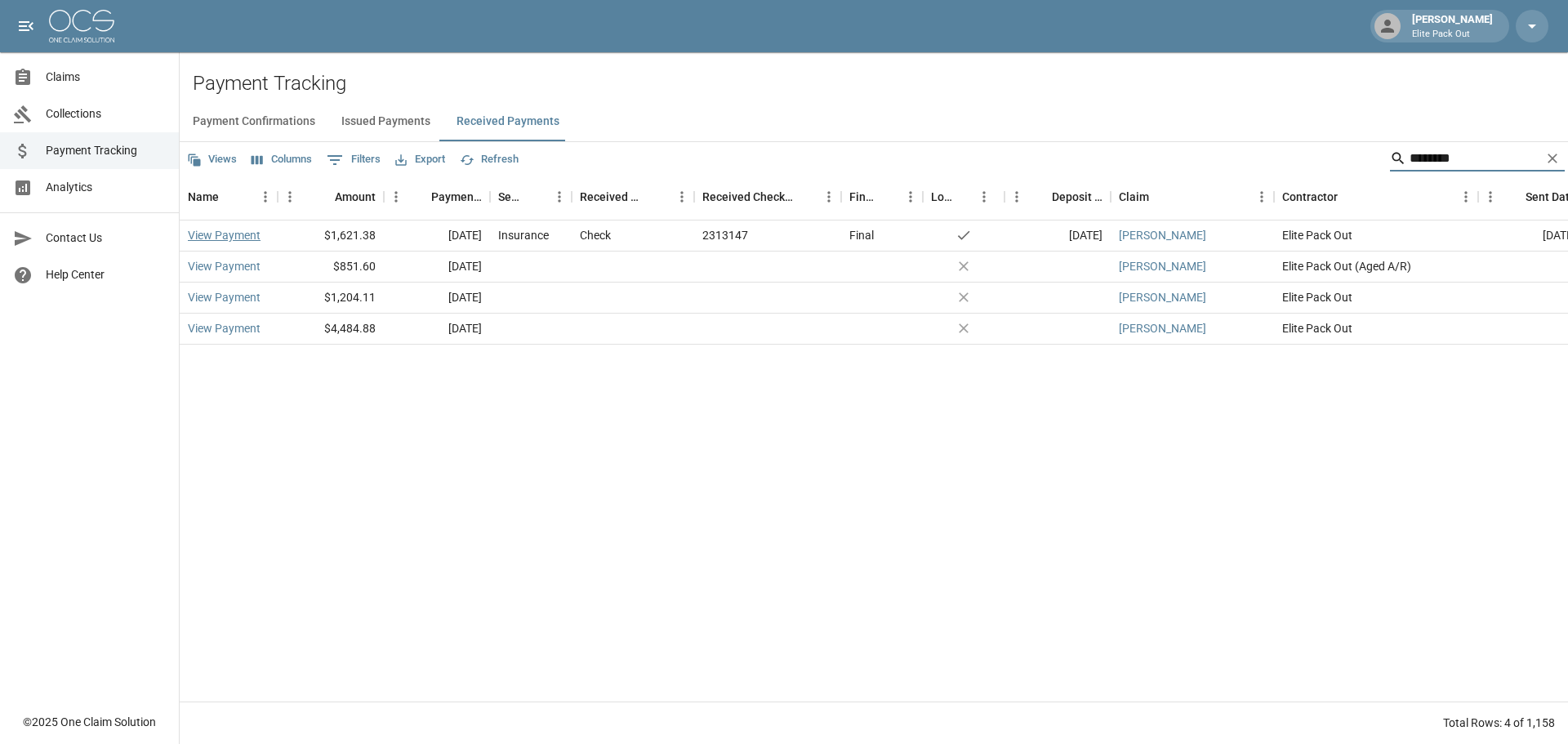
type input "********"
click at [248, 238] on link "View Payment" at bounding box center [224, 235] width 73 height 17
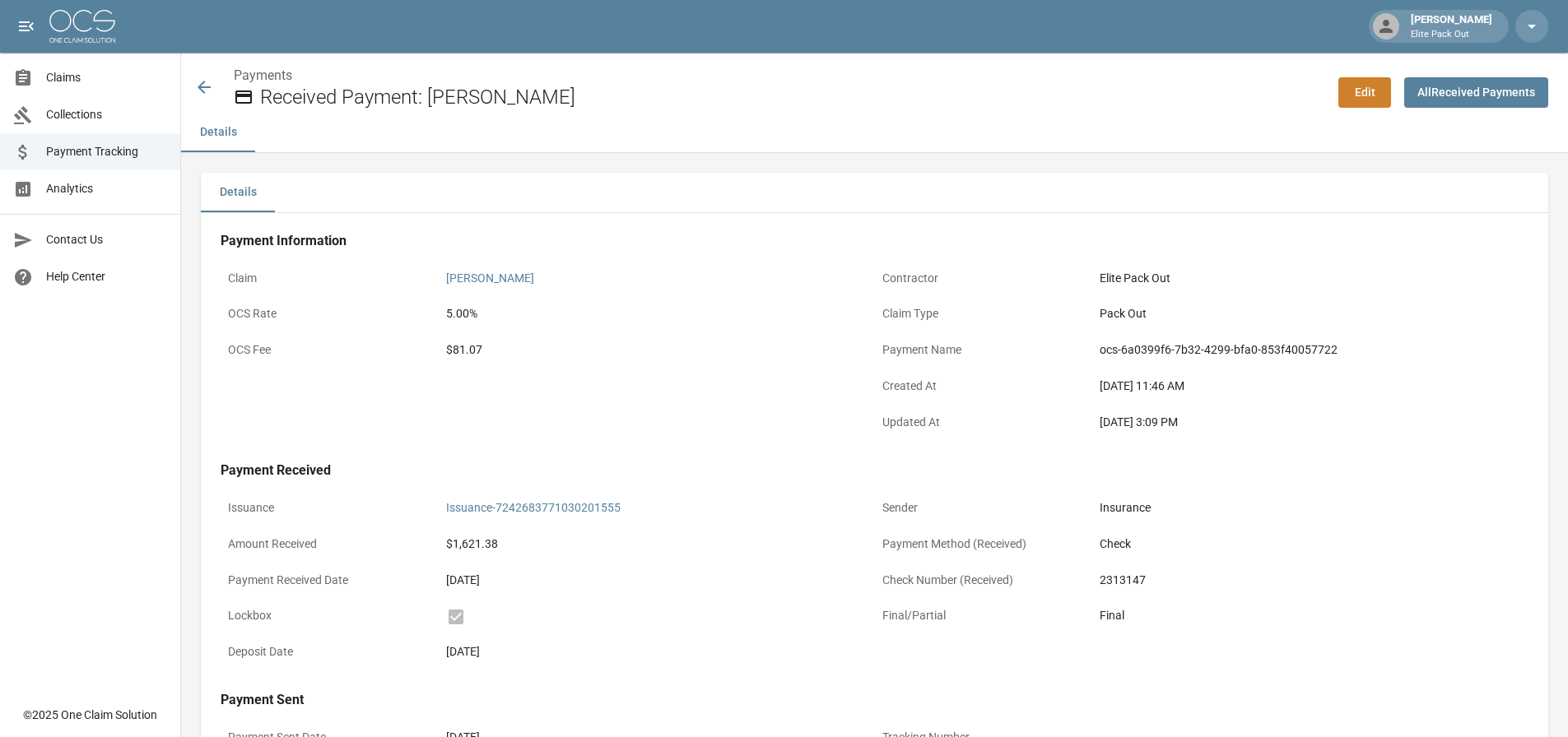
click at [471, 353] on div "$81.07" at bounding box center [656, 349] width 421 height 18
copy div "81.07"
click at [745, 263] on div "[PERSON_NAME]" at bounding box center [656, 278] width 436 height 32
click at [465, 282] on link "[PERSON_NAME]" at bounding box center [490, 278] width 88 height 13
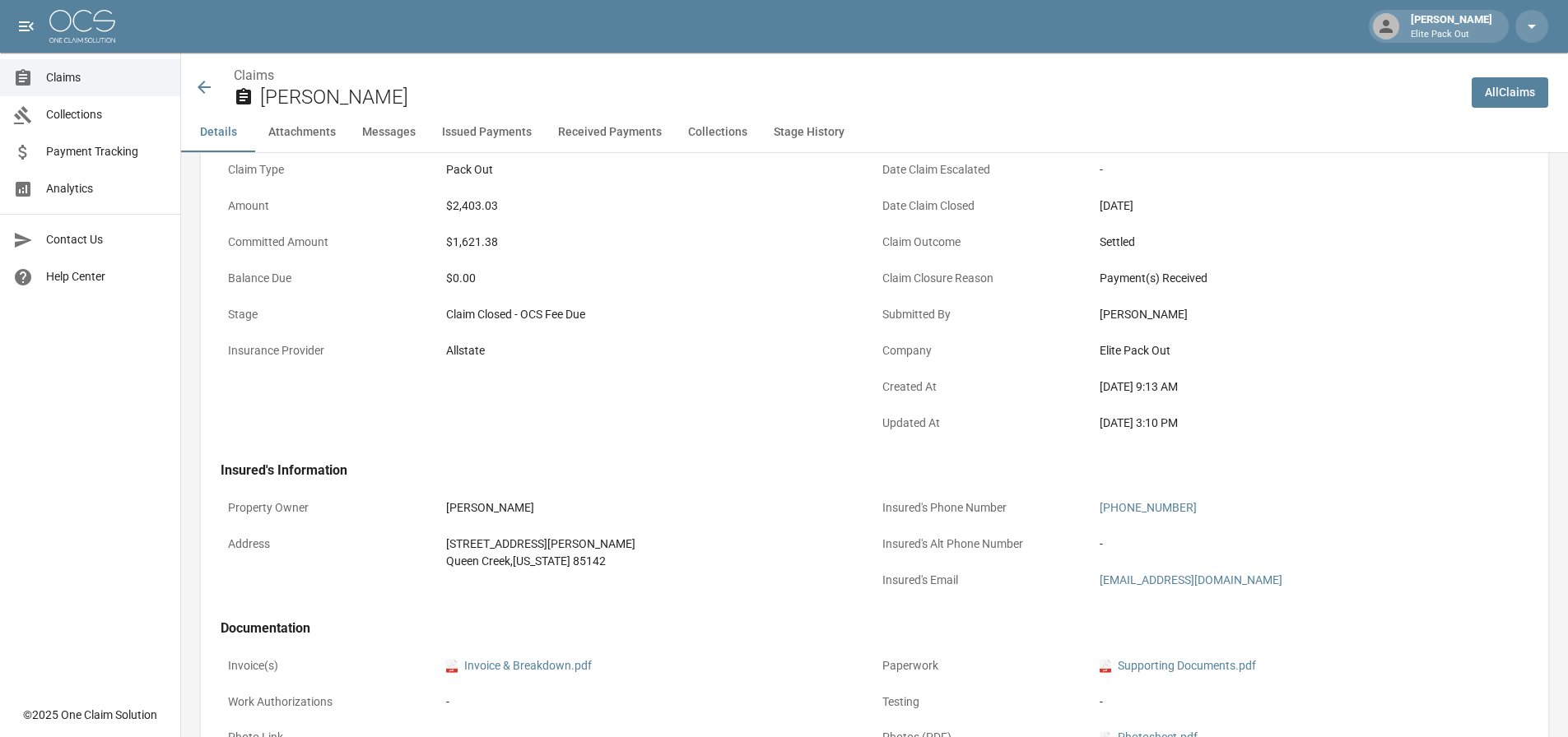
scroll to position [329, 0]
